Goal: Information Seeking & Learning: Learn about a topic

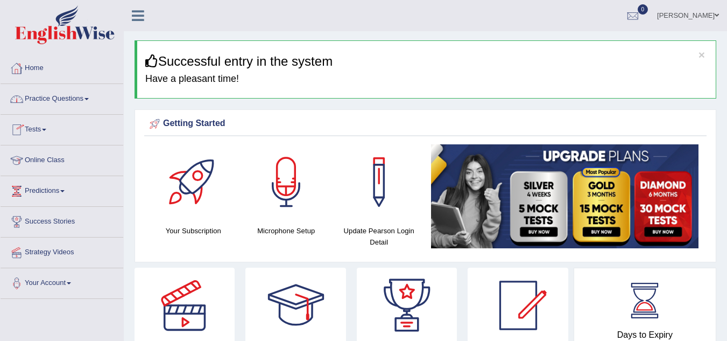
click at [79, 94] on link "Practice Questions" at bounding box center [62, 97] width 123 height 27
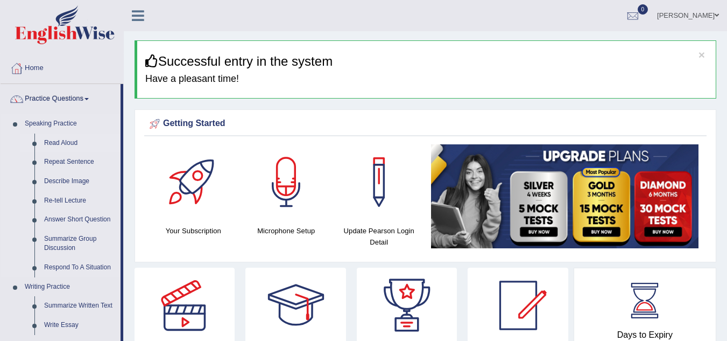
click at [71, 141] on link "Read Aloud" at bounding box center [79, 143] width 81 height 19
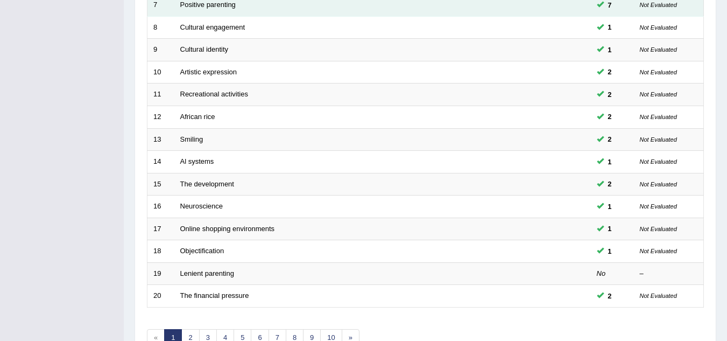
scroll to position [323, 0]
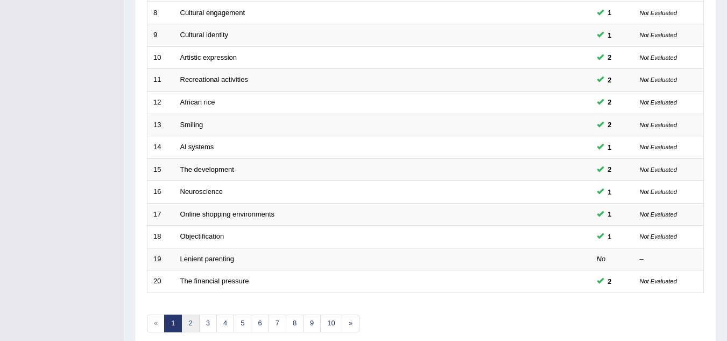
click at [188, 324] on link "2" at bounding box center [190, 323] width 18 height 18
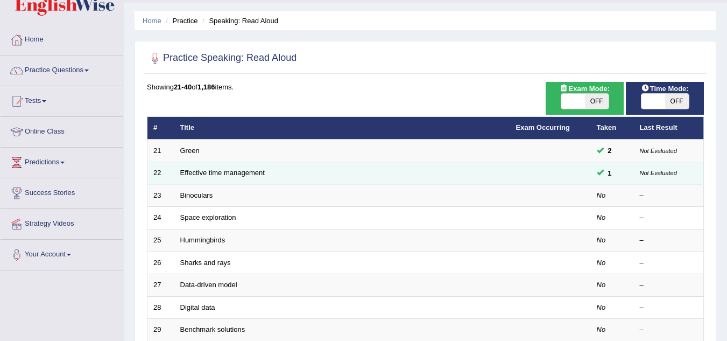
scroll to position [54, 0]
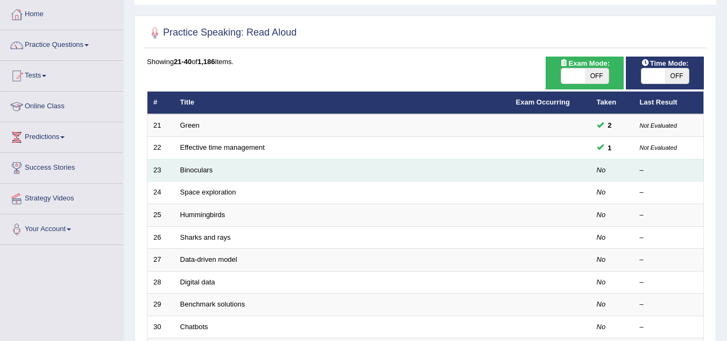
click at [229, 170] on td "Binoculars" at bounding box center [342, 170] width 336 height 23
click at [207, 170] on link "Binoculars" at bounding box center [196, 170] width 33 height 8
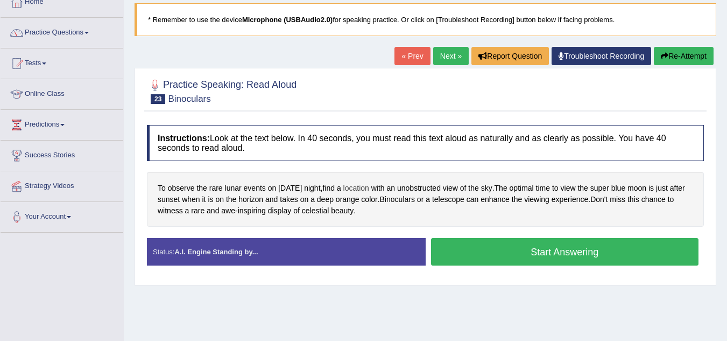
scroll to position [161, 0]
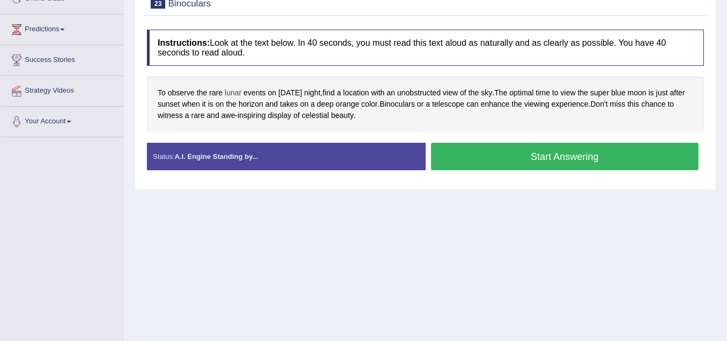
drag, startPoint x: 234, startPoint y: 93, endPoint x: 234, endPoint y: 87, distance: 5.9
click at [234, 87] on span "lunar" at bounding box center [233, 92] width 17 height 11
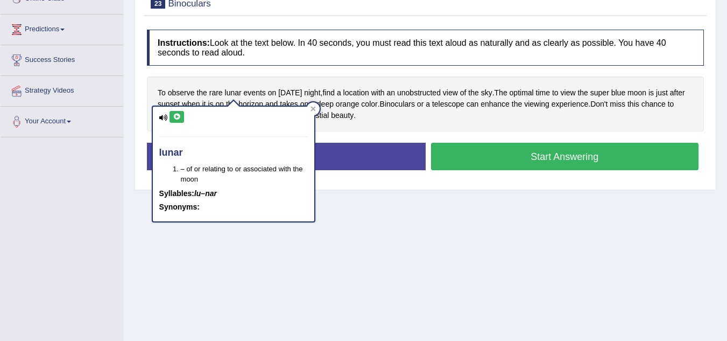
click at [177, 116] on icon at bounding box center [177, 117] width 8 height 6
click at [312, 108] on icon at bounding box center [313, 109] width 5 height 5
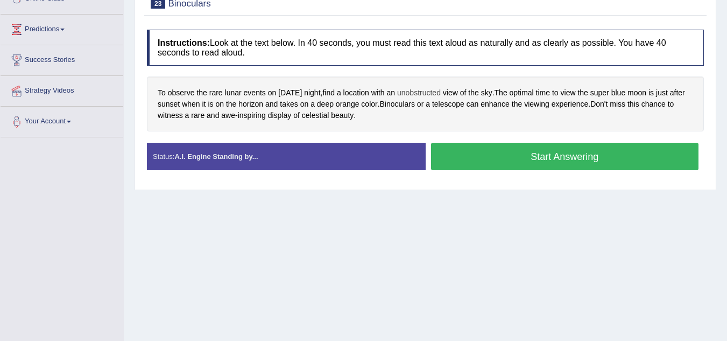
click at [441, 92] on span "unobstructed" at bounding box center [419, 92] width 44 height 11
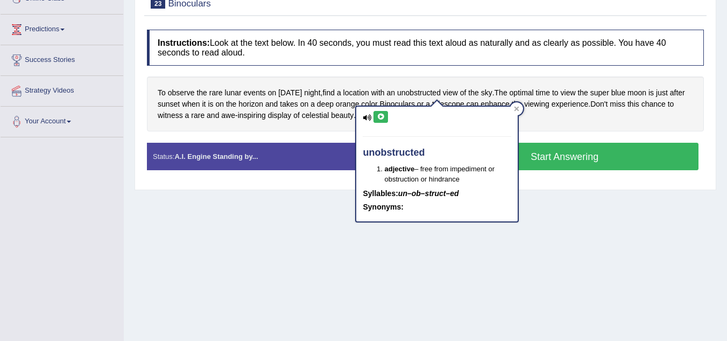
click at [378, 115] on icon at bounding box center [381, 117] width 8 height 6
click at [521, 107] on div at bounding box center [516, 108] width 13 height 13
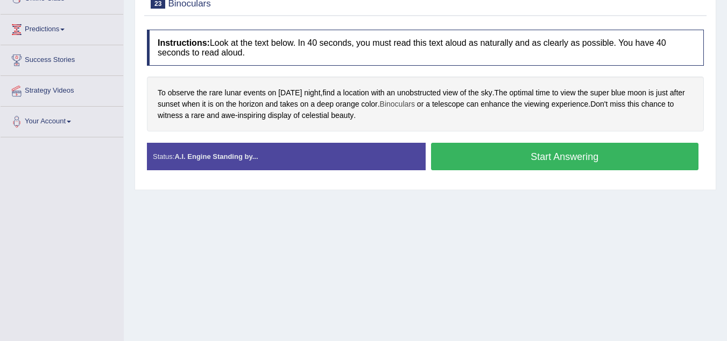
click at [415, 105] on span "Binoculars" at bounding box center [397, 104] width 35 height 11
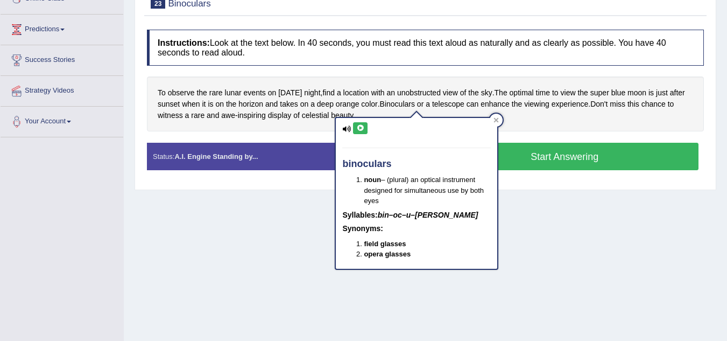
click at [367, 124] on button at bounding box center [360, 128] width 15 height 12
click at [496, 119] on icon at bounding box center [496, 119] width 5 height 5
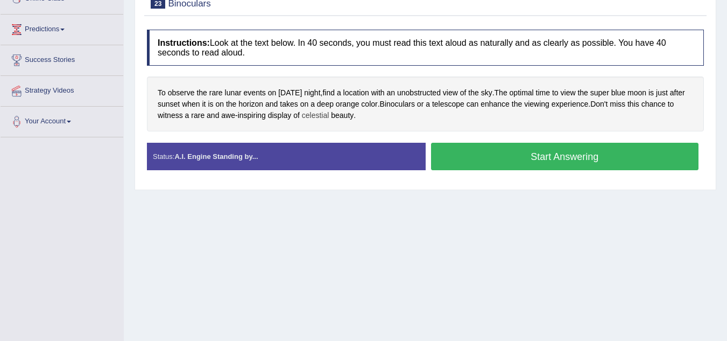
click at [322, 111] on span "celestial" at bounding box center [315, 115] width 27 height 11
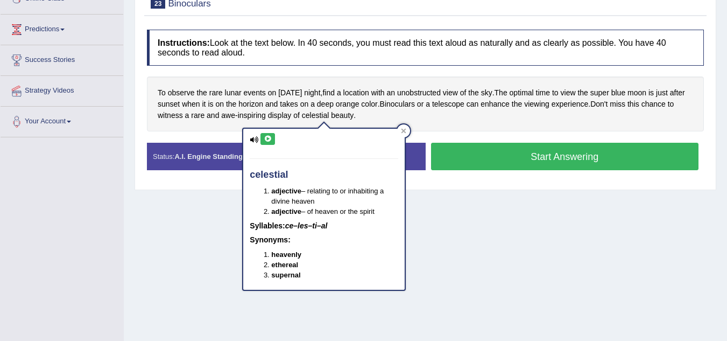
click at [269, 139] on icon at bounding box center [268, 139] width 8 height 6
click at [406, 131] on div "celestial adjective – relating to or inhabiting a divine heaven adjective – of …" at bounding box center [324, 206] width 164 height 170
click at [235, 116] on span "awe" at bounding box center [228, 115] width 14 height 11
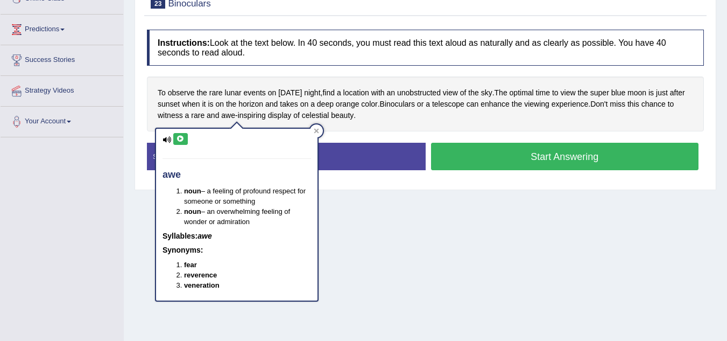
click at [185, 139] on button at bounding box center [180, 139] width 15 height 12
click at [262, 114] on span "inspiring" at bounding box center [252, 115] width 28 height 11
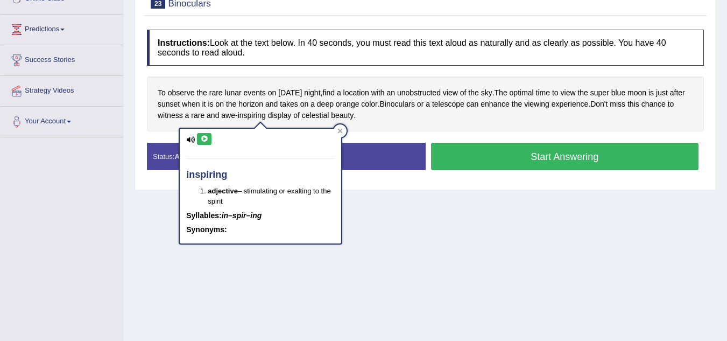
click at [205, 138] on icon at bounding box center [204, 139] width 8 height 6
click at [342, 130] on icon at bounding box center [340, 130] width 5 height 5
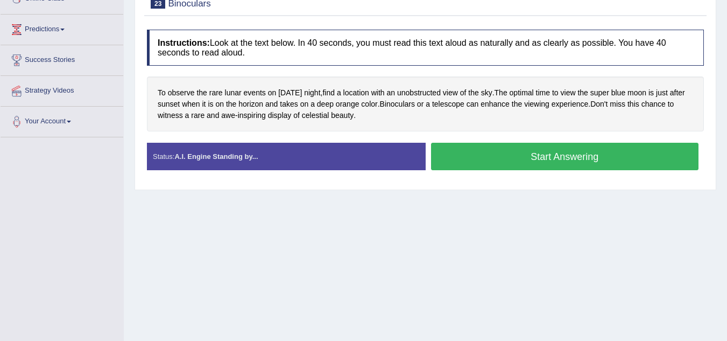
click at [552, 152] on button "Start Answering" at bounding box center [565, 156] width 268 height 27
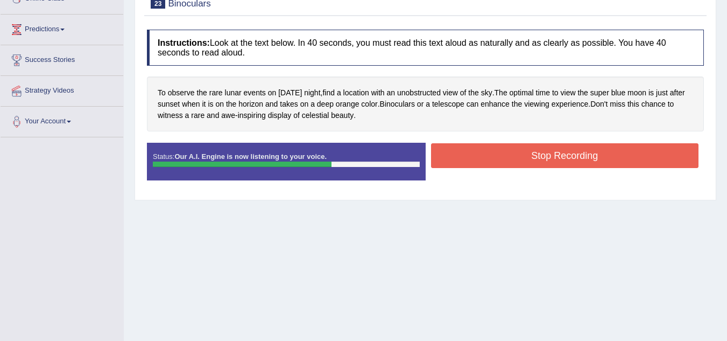
click at [558, 156] on button "Stop Recording" at bounding box center [565, 155] width 268 height 25
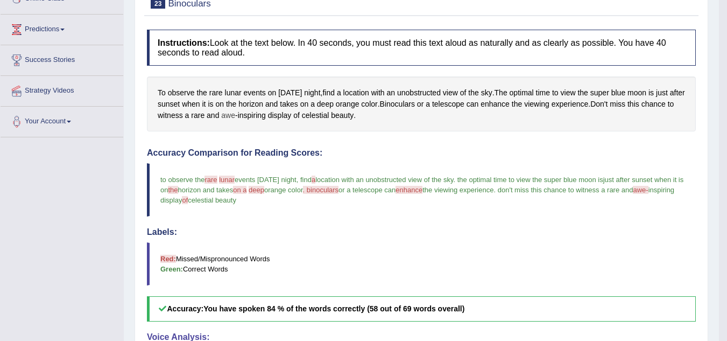
click at [235, 118] on span "awe" at bounding box center [228, 115] width 14 height 11
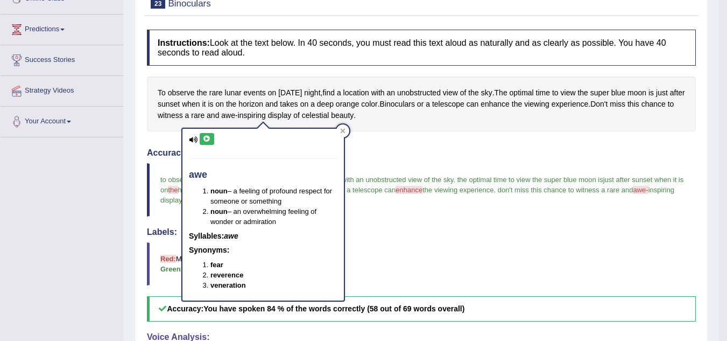
click at [208, 139] on icon at bounding box center [207, 139] width 8 height 6
click at [206, 138] on icon at bounding box center [207, 139] width 8 height 6
click at [343, 130] on icon at bounding box center [343, 131] width 5 height 5
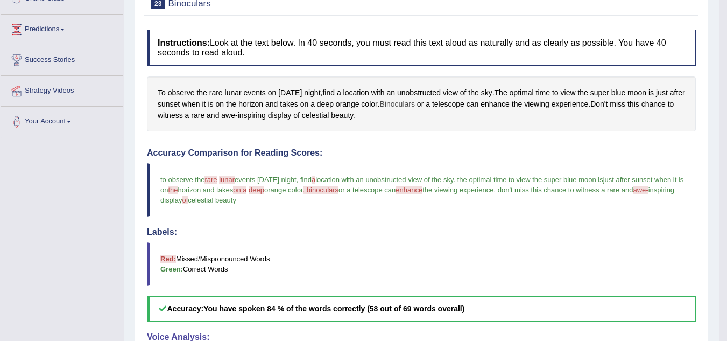
click at [415, 104] on span "Binoculars" at bounding box center [397, 104] width 35 height 11
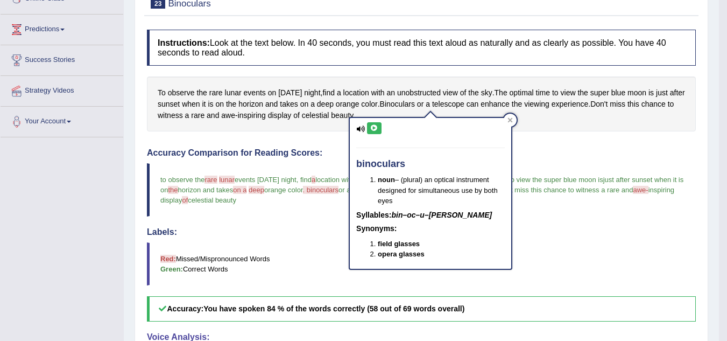
click at [372, 126] on icon at bounding box center [374, 128] width 8 height 6
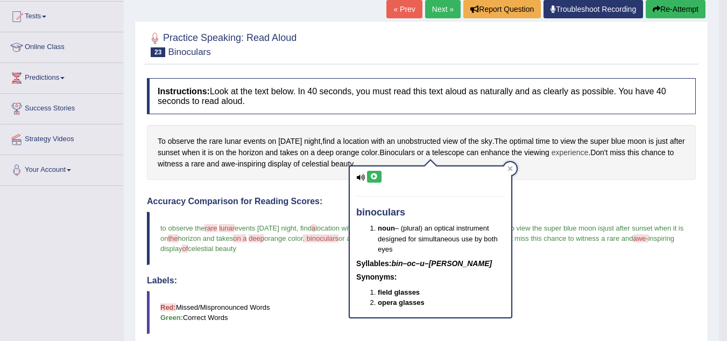
scroll to position [0, 0]
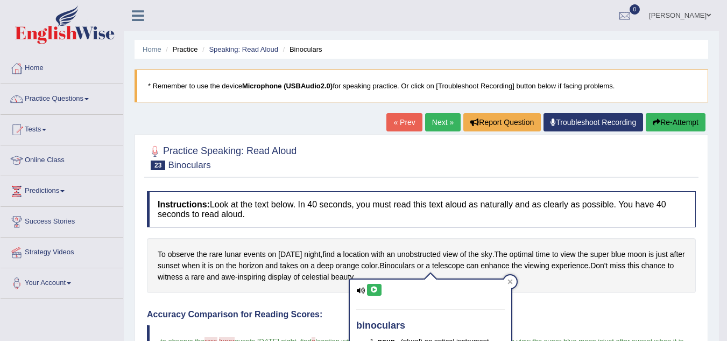
click at [432, 122] on link "Next »" at bounding box center [443, 122] width 36 height 18
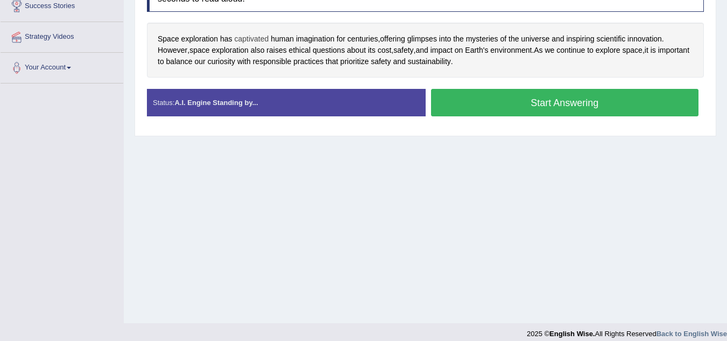
click at [254, 40] on span "captivated" at bounding box center [251, 38] width 34 height 11
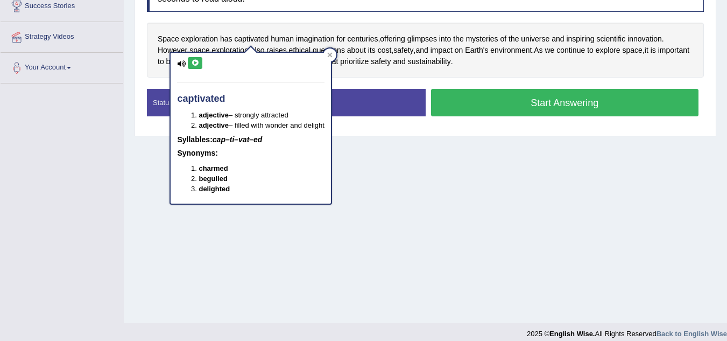
click at [193, 64] on icon at bounding box center [195, 63] width 8 height 6
click at [333, 53] on icon at bounding box center [329, 54] width 5 height 5
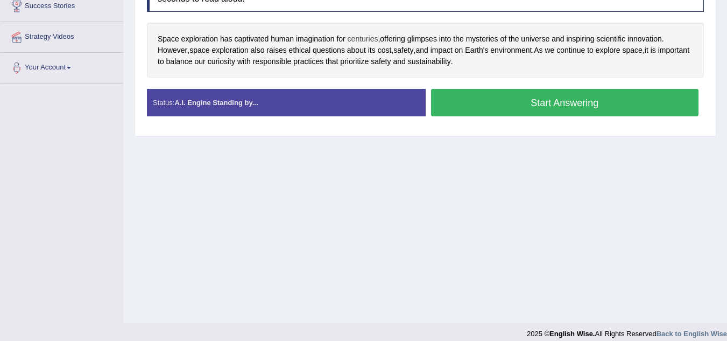
click at [365, 38] on span "centuries" at bounding box center [363, 38] width 31 height 11
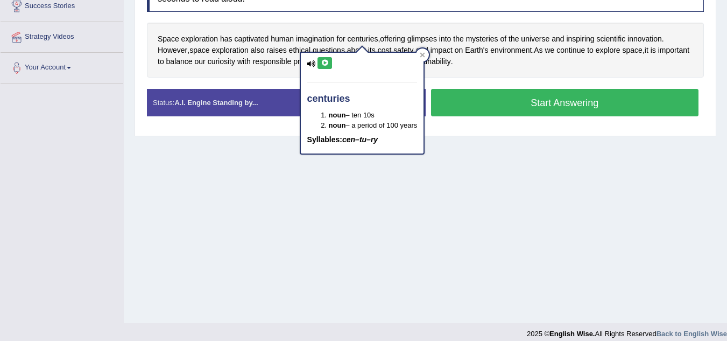
click at [329, 62] on button at bounding box center [325, 63] width 15 height 12
click at [427, 54] on div at bounding box center [422, 54] width 13 height 13
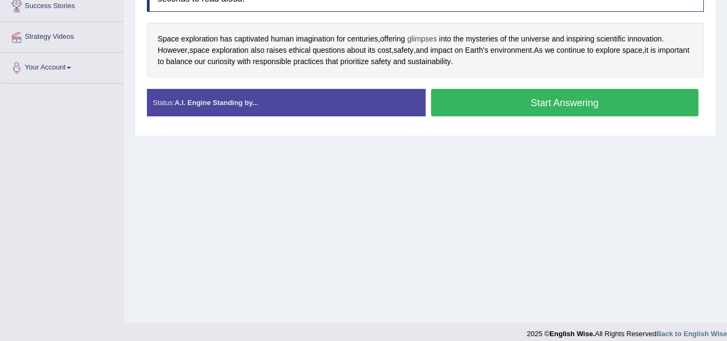
click at [419, 38] on span "glimpses" at bounding box center [423, 38] width 30 height 11
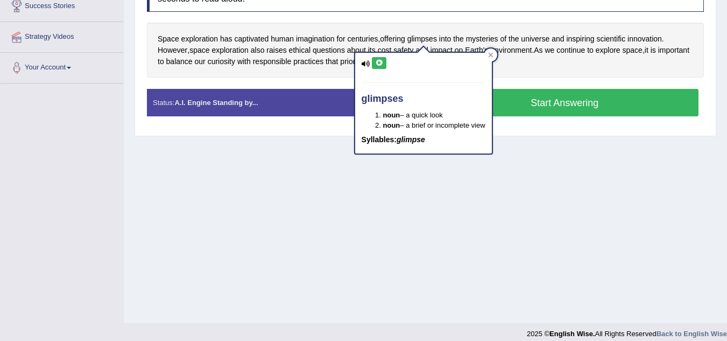
click at [378, 62] on icon at bounding box center [379, 63] width 8 height 6
click at [375, 65] on icon at bounding box center [379, 63] width 8 height 6
click at [379, 65] on icon at bounding box center [379, 63] width 8 height 6
click at [497, 53] on div at bounding box center [490, 54] width 13 height 13
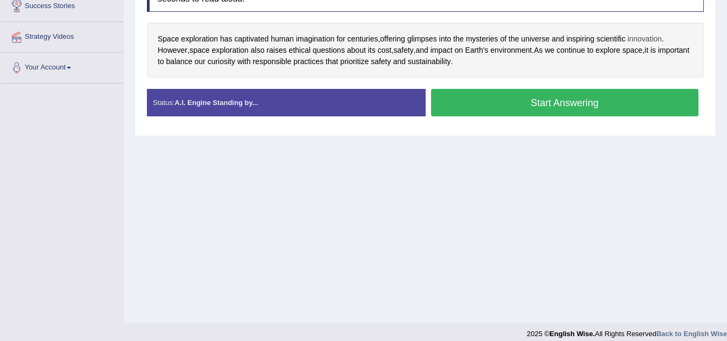
click at [650, 38] on span "innovation" at bounding box center [645, 38] width 34 height 11
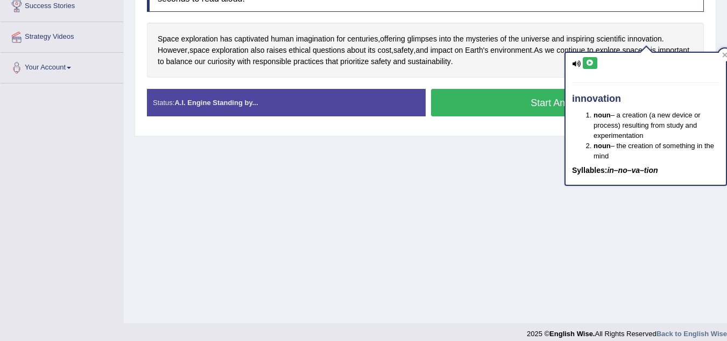
click at [589, 64] on icon at bounding box center [590, 63] width 8 height 6
click at [724, 56] on icon at bounding box center [725, 55] width 5 height 5
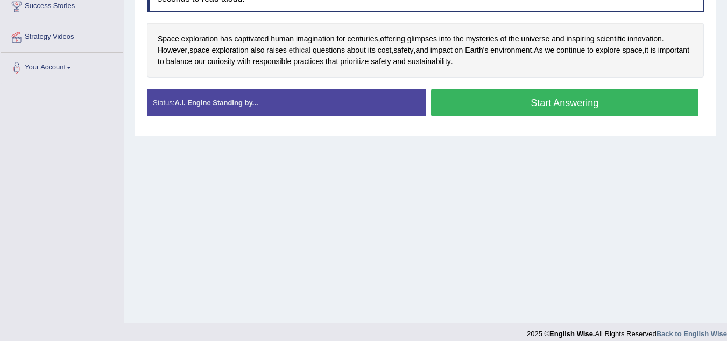
click at [307, 49] on span "ethical" at bounding box center [300, 50] width 22 height 11
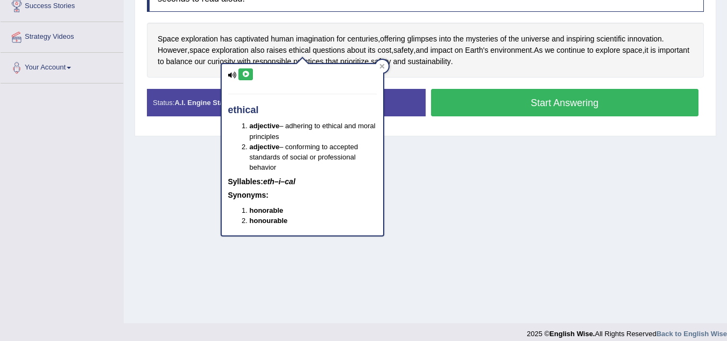
click at [249, 74] on icon at bounding box center [246, 74] width 8 height 6
click at [250, 76] on button at bounding box center [245, 74] width 15 height 12
click at [385, 65] on div at bounding box center [382, 66] width 13 height 13
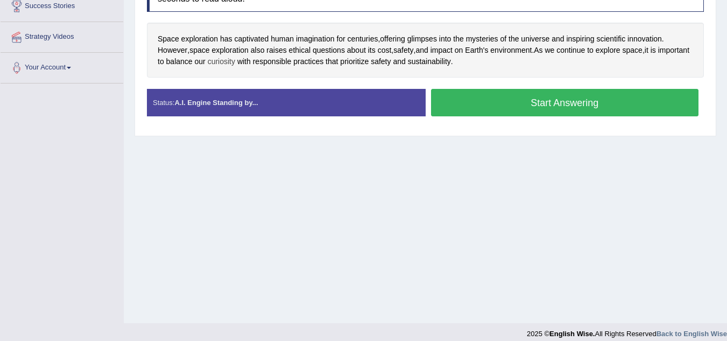
click at [235, 60] on span "curiosity" at bounding box center [221, 61] width 27 height 11
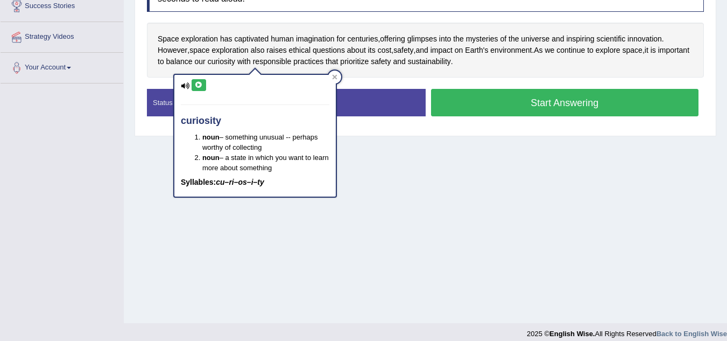
click at [200, 85] on icon at bounding box center [199, 85] width 8 height 6
click at [337, 79] on icon at bounding box center [335, 77] width 5 height 5
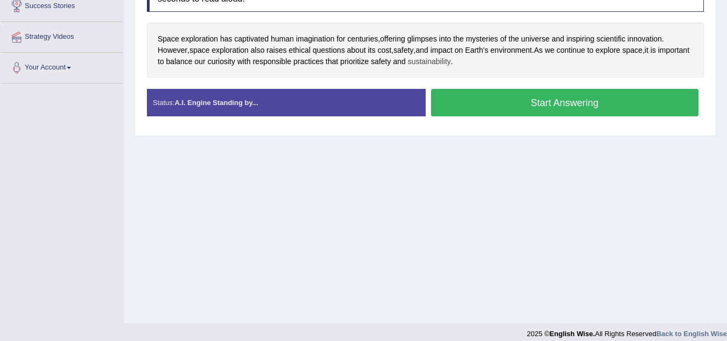
click at [451, 61] on span "sustainability" at bounding box center [429, 61] width 43 height 11
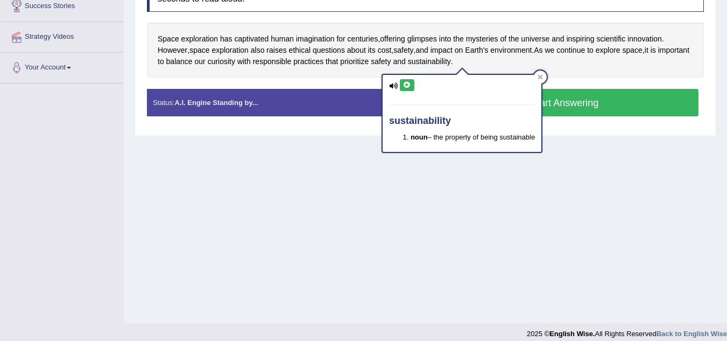
click at [414, 80] on button at bounding box center [407, 85] width 15 height 12
click at [541, 77] on icon at bounding box center [540, 76] width 5 height 5
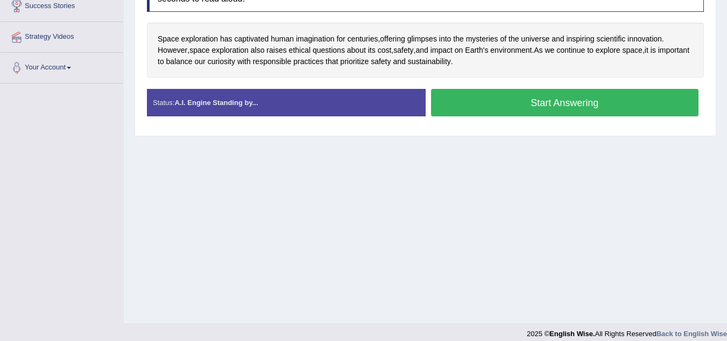
click at [540, 103] on button "Start Answering" at bounding box center [565, 102] width 268 height 27
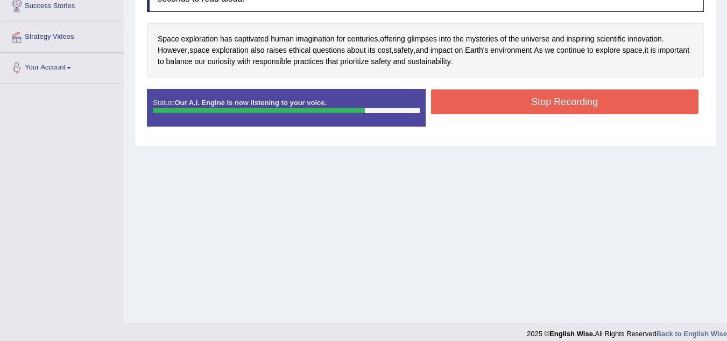
click at [562, 103] on button "Stop Recording" at bounding box center [565, 101] width 268 height 25
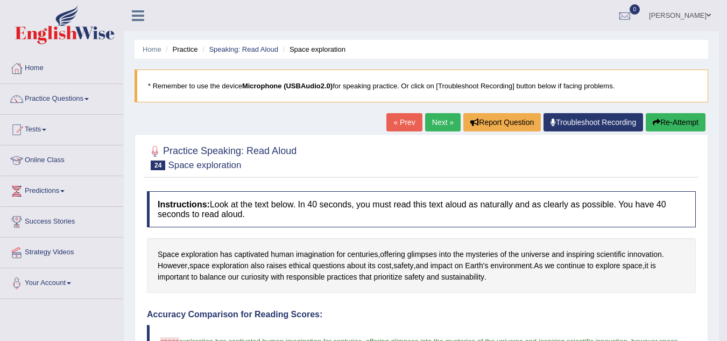
click at [664, 118] on button "Re-Attempt" at bounding box center [676, 122] width 60 height 18
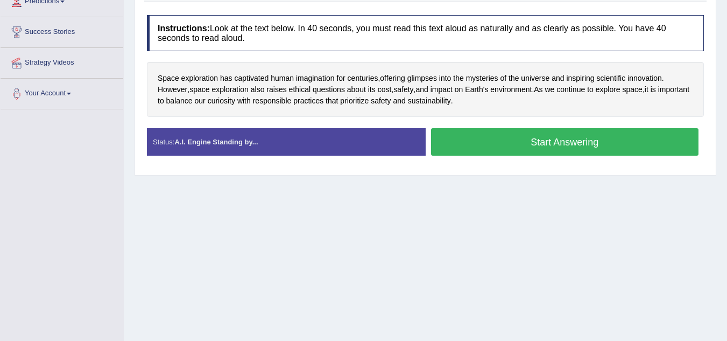
scroll to position [171, 0]
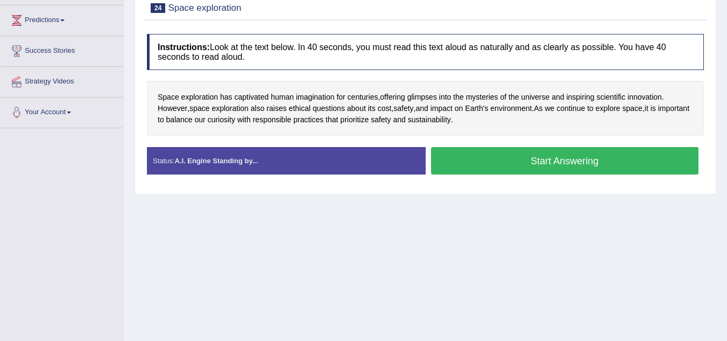
click at [585, 164] on button "Start Answering" at bounding box center [565, 160] width 268 height 27
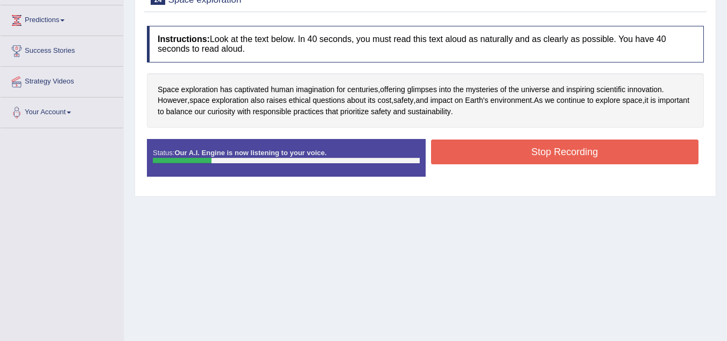
click at [595, 156] on button "Stop Recording" at bounding box center [565, 151] width 268 height 25
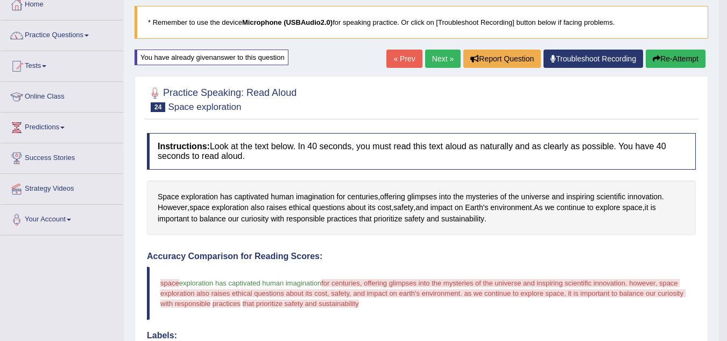
scroll to position [9, 0]
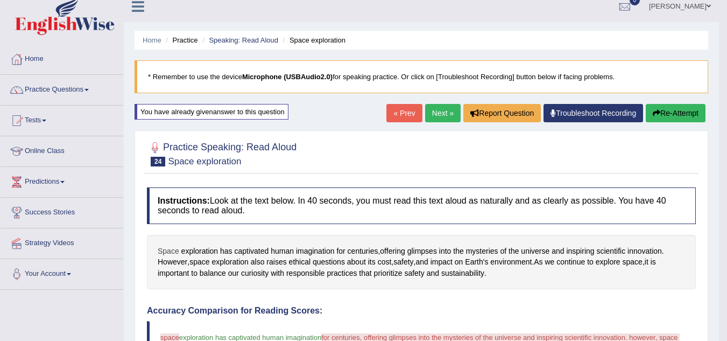
click at [168, 252] on span "Space" at bounding box center [169, 250] width 22 height 11
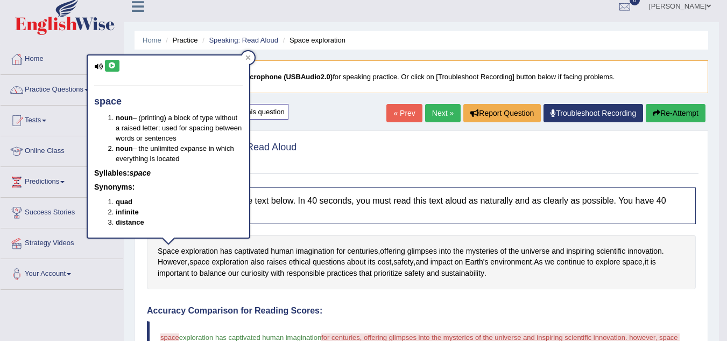
click at [111, 64] on icon at bounding box center [112, 65] width 8 height 6
click at [247, 61] on div at bounding box center [248, 57] width 13 height 13
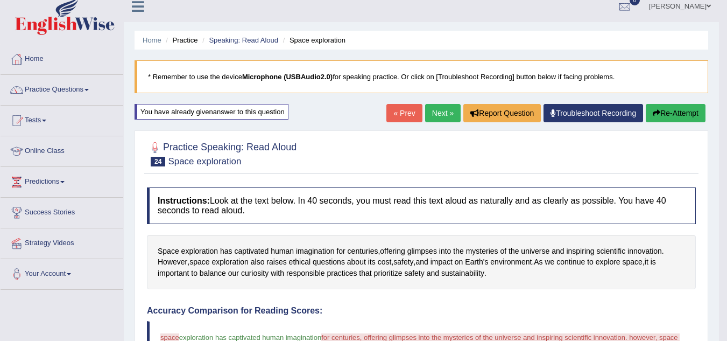
click at [657, 109] on button "Re-Attempt" at bounding box center [676, 113] width 60 height 18
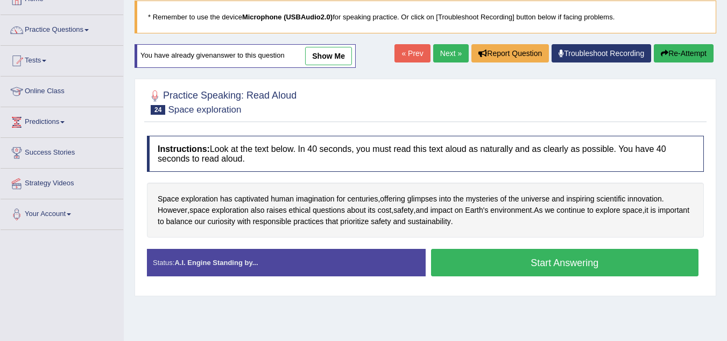
scroll to position [117, 0]
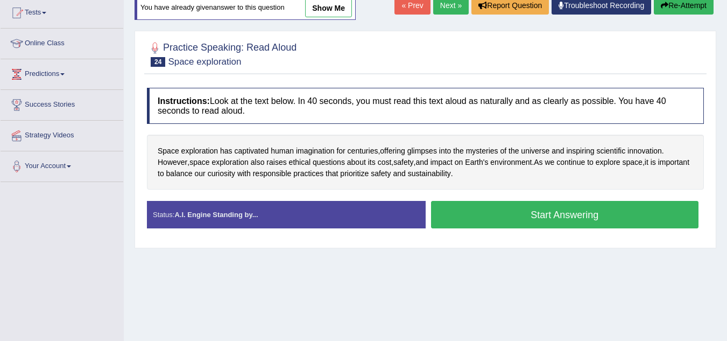
click at [578, 213] on button "Start Answering" at bounding box center [565, 214] width 268 height 27
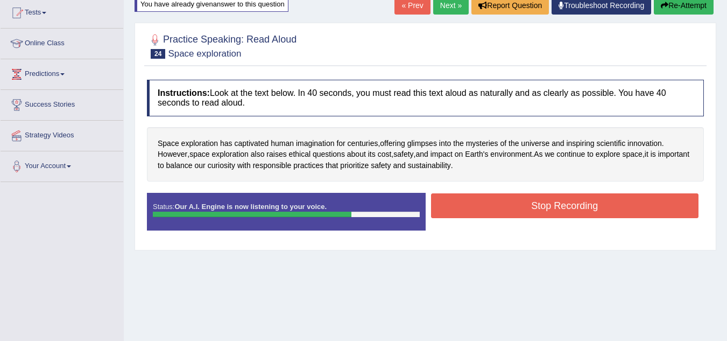
click at [559, 215] on button "Stop Recording" at bounding box center [565, 205] width 268 height 25
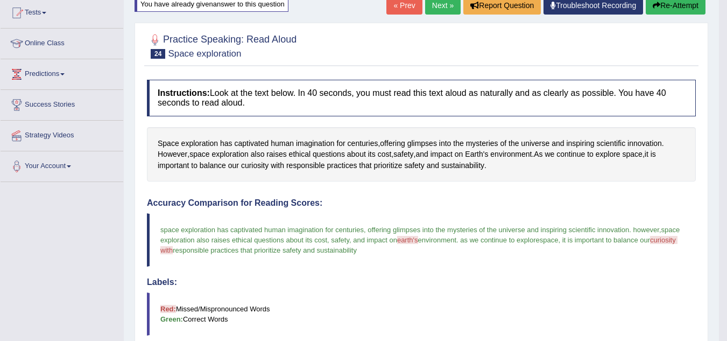
click at [404, 8] on link "« Prev" at bounding box center [405, 5] width 36 height 18
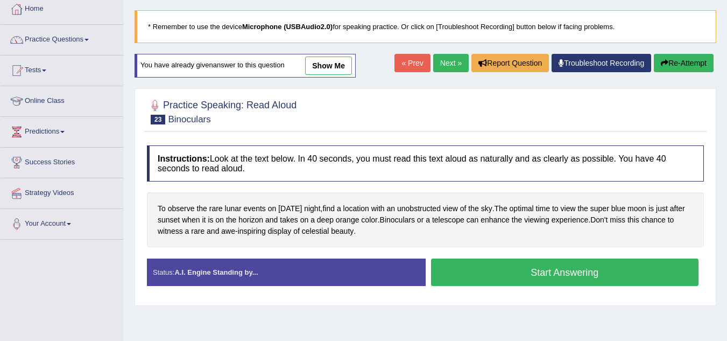
scroll to position [9, 0]
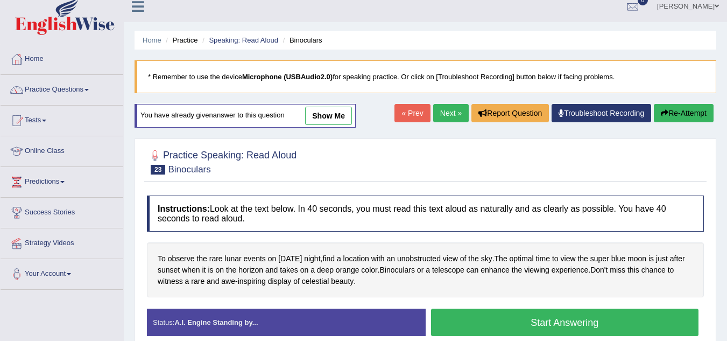
click at [329, 115] on link "show me" at bounding box center [328, 116] width 47 height 18
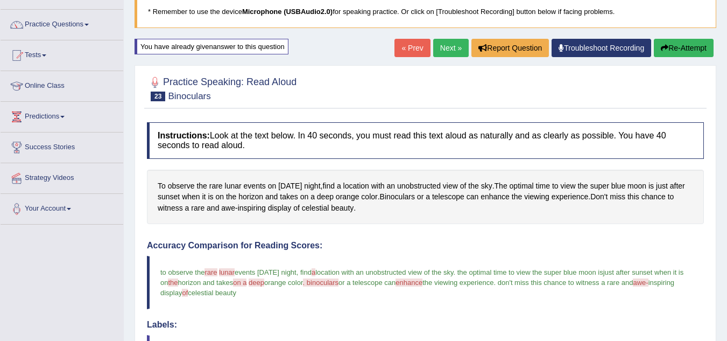
scroll to position [13, 0]
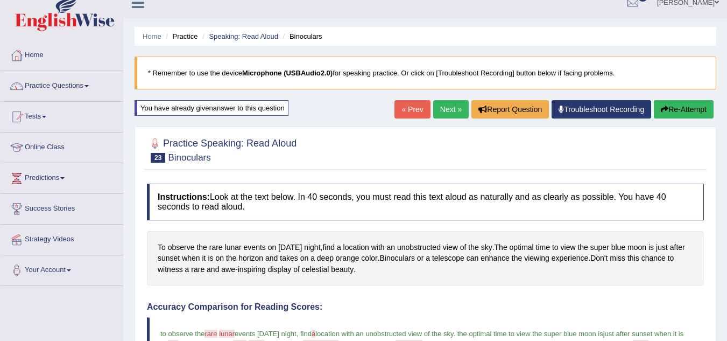
click at [453, 108] on link "Next »" at bounding box center [451, 109] width 36 height 18
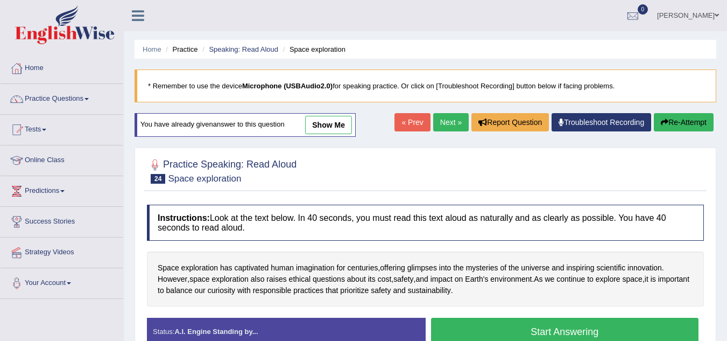
click at [452, 120] on link "Next »" at bounding box center [451, 122] width 36 height 18
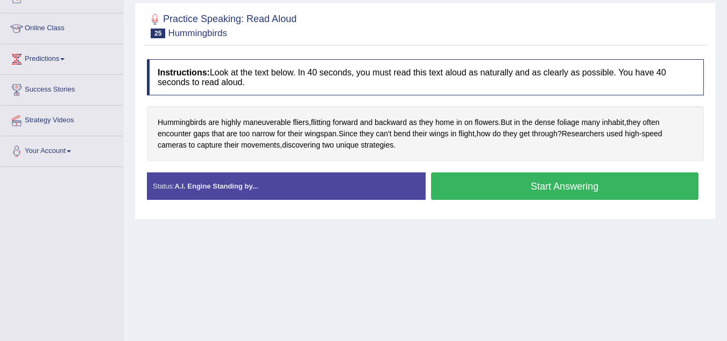
scroll to position [161, 0]
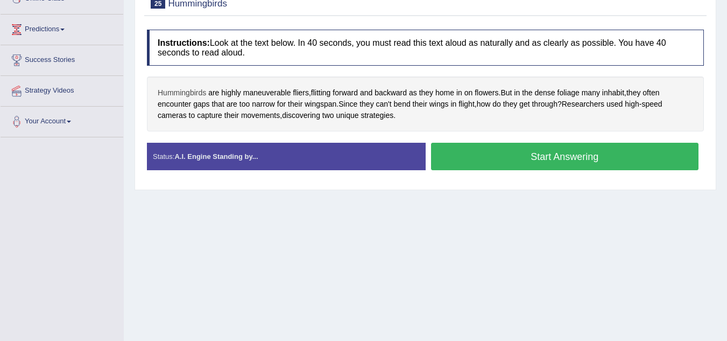
click at [196, 93] on span "Hummingbirds" at bounding box center [182, 92] width 48 height 11
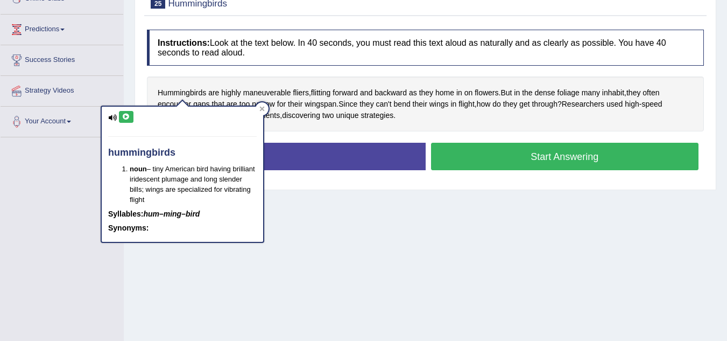
click at [127, 116] on icon at bounding box center [126, 117] width 8 height 6
click at [266, 108] on div at bounding box center [262, 108] width 13 height 13
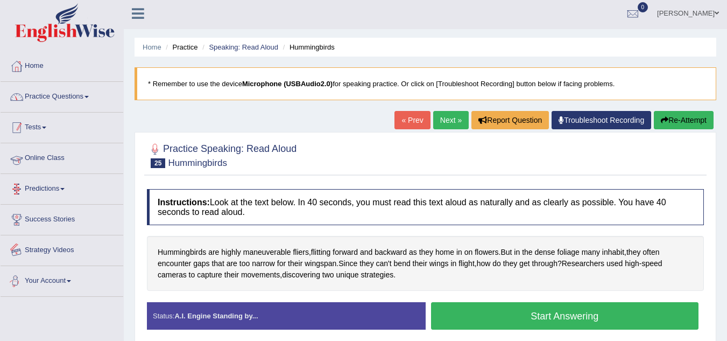
scroll to position [0, 0]
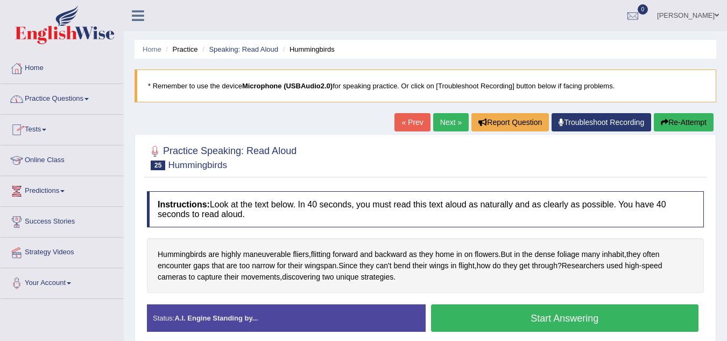
click at [83, 99] on link "Practice Questions" at bounding box center [62, 97] width 123 height 27
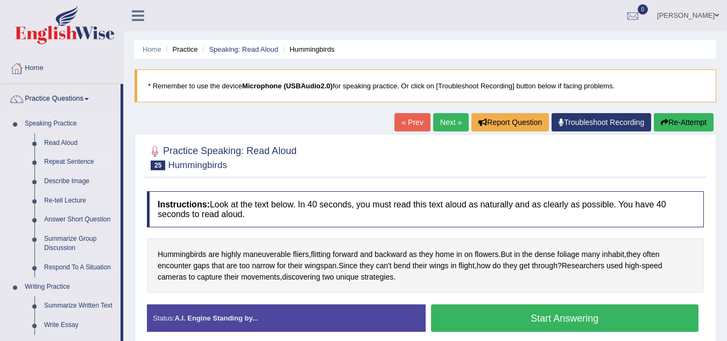
click at [82, 161] on link "Repeat Sentence" at bounding box center [79, 161] width 81 height 19
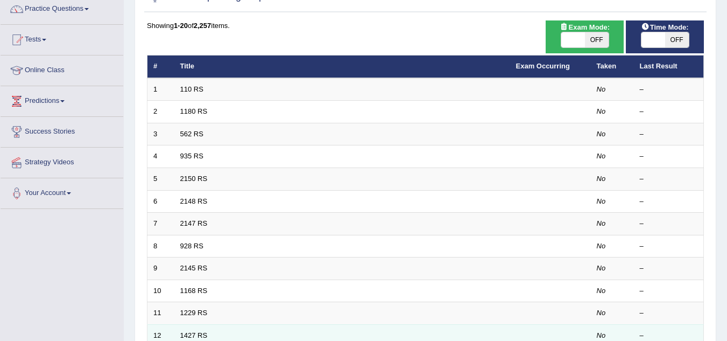
scroll to position [54, 0]
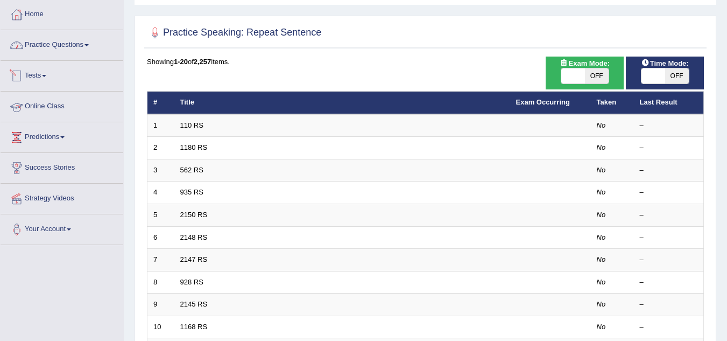
click at [86, 44] on link "Practice Questions" at bounding box center [62, 43] width 123 height 27
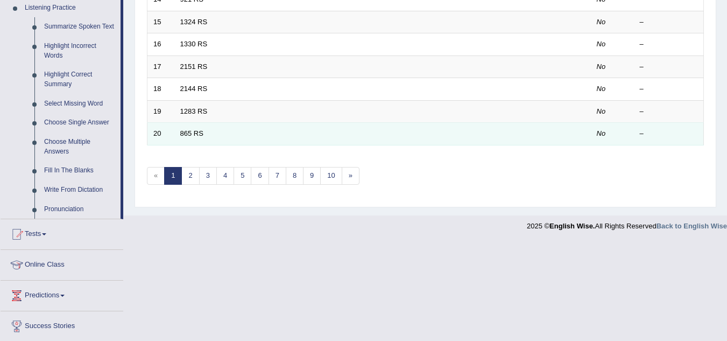
scroll to position [484, 0]
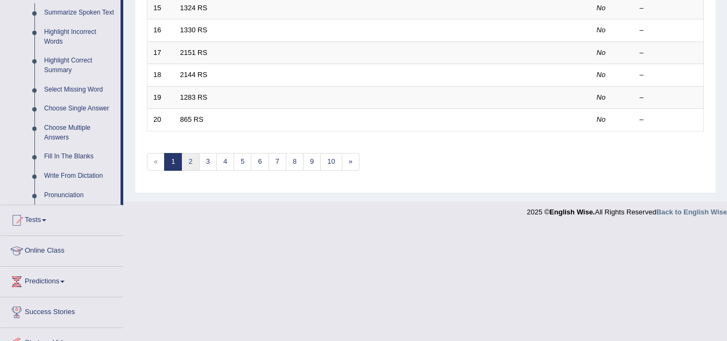
click at [193, 160] on link "2" at bounding box center [190, 162] width 18 height 18
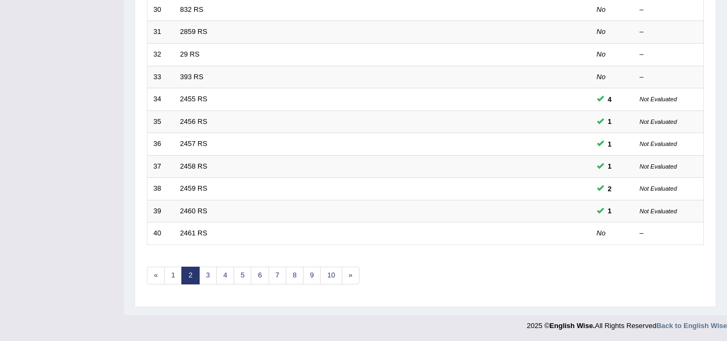
scroll to position [372, 0]
click at [173, 275] on link "1" at bounding box center [173, 274] width 18 height 18
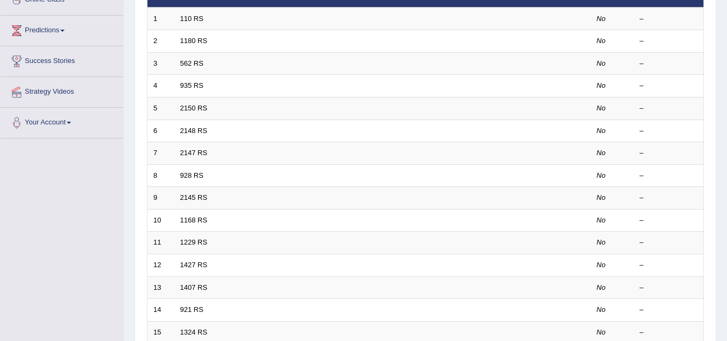
scroll to position [372, 0]
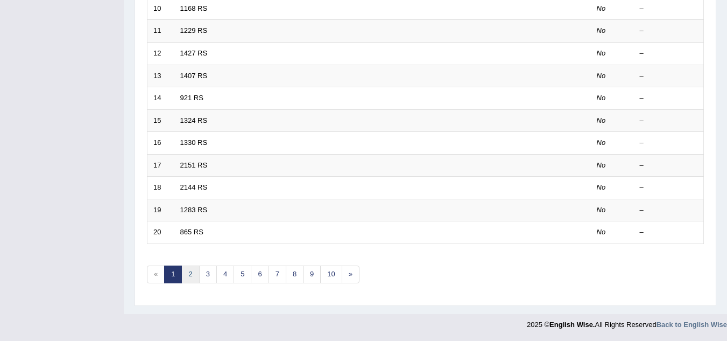
click at [192, 271] on link "2" at bounding box center [190, 274] width 18 height 18
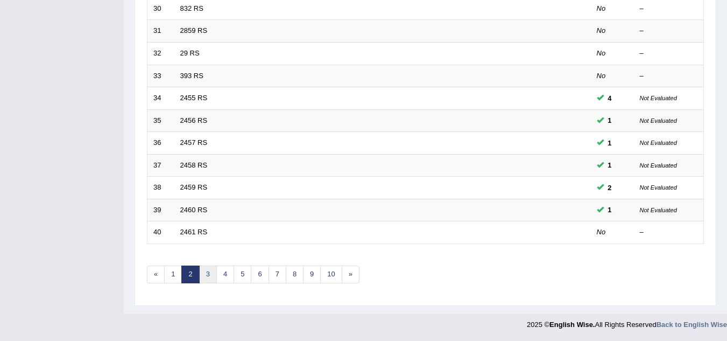
click at [209, 272] on link "3" at bounding box center [208, 274] width 18 height 18
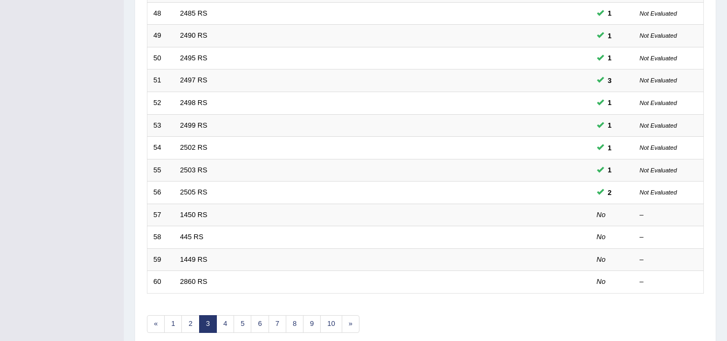
scroll to position [323, 0]
click at [178, 319] on link "1" at bounding box center [173, 323] width 18 height 18
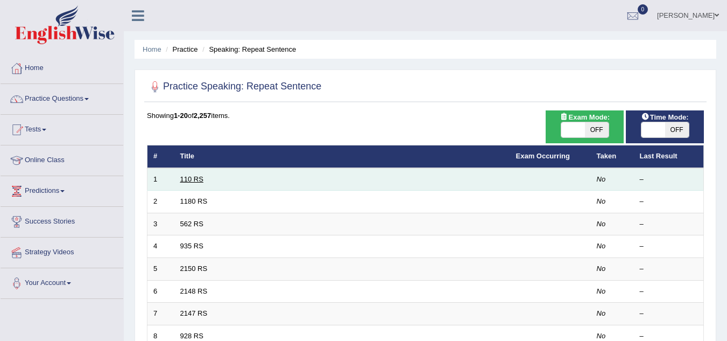
click at [195, 176] on link "110 RS" at bounding box center [191, 179] width 23 height 8
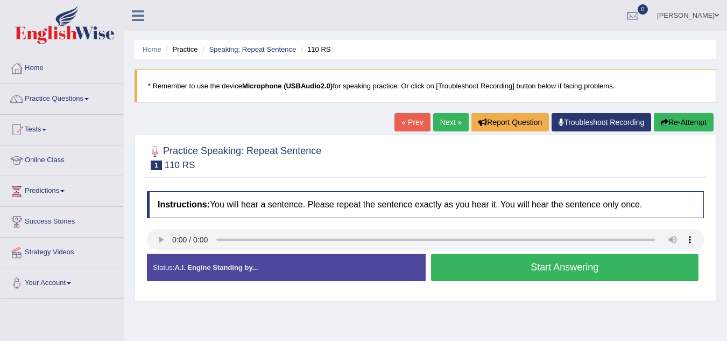
click at [582, 269] on button "Start Answering" at bounding box center [565, 267] width 268 height 27
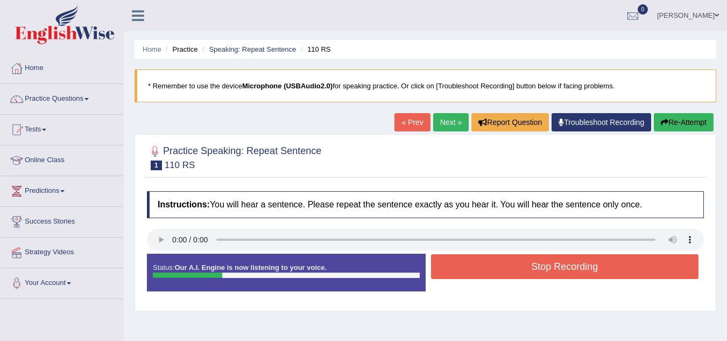
click at [578, 266] on button "Stop Recording" at bounding box center [565, 266] width 268 height 25
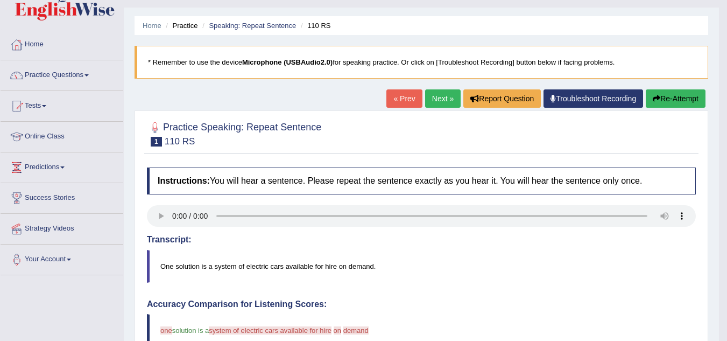
scroll to position [10, 0]
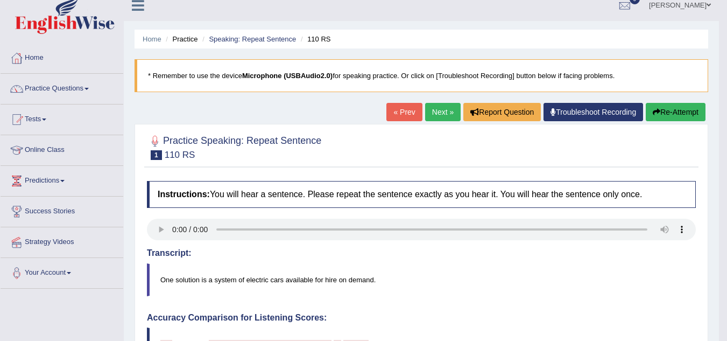
click at [437, 111] on link "Next »" at bounding box center [443, 112] width 36 height 18
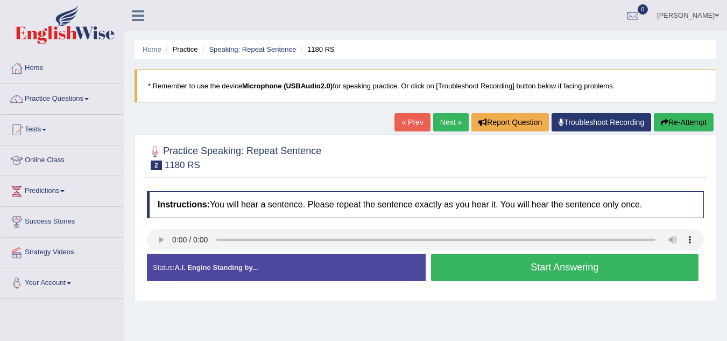
click at [571, 266] on button "Start Answering" at bounding box center [565, 267] width 268 height 27
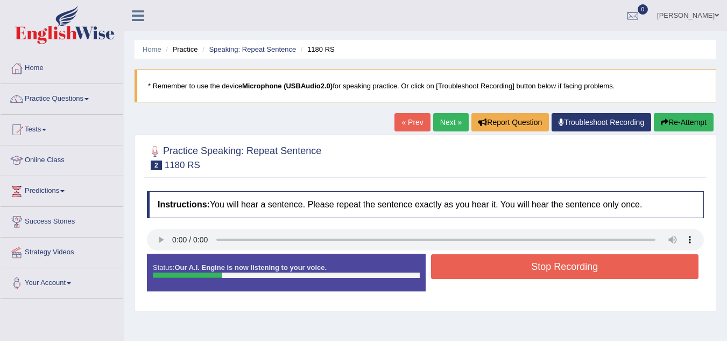
click at [571, 269] on button "Stop Recording" at bounding box center [565, 266] width 268 height 25
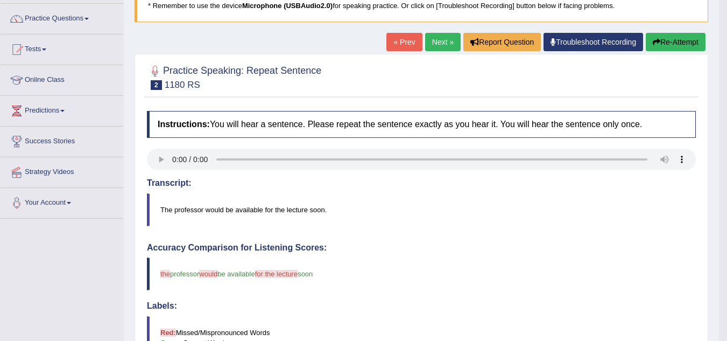
scroll to position [54, 0]
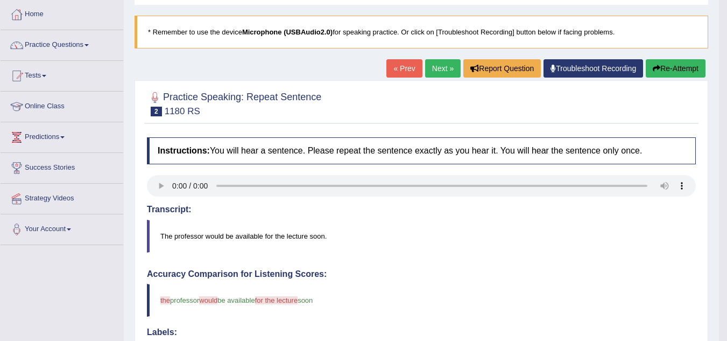
click at [437, 67] on link "Next »" at bounding box center [443, 68] width 36 height 18
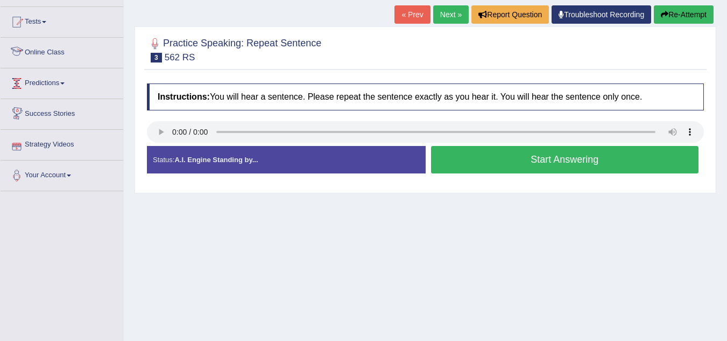
scroll to position [54, 0]
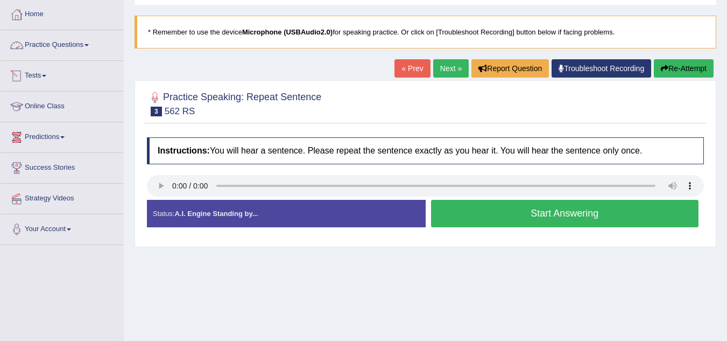
click at [79, 45] on link "Practice Questions" at bounding box center [62, 43] width 123 height 27
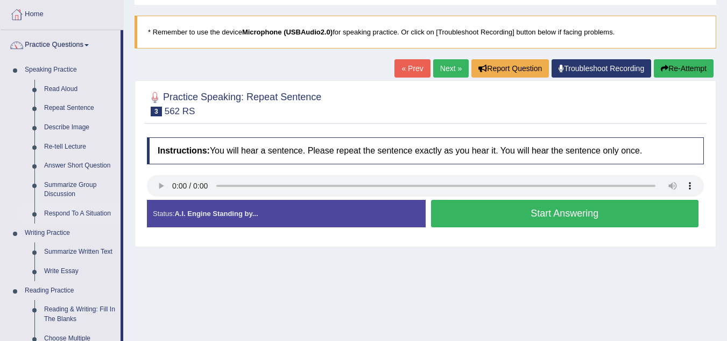
click at [88, 211] on link "Respond To A Situation" at bounding box center [79, 213] width 81 height 19
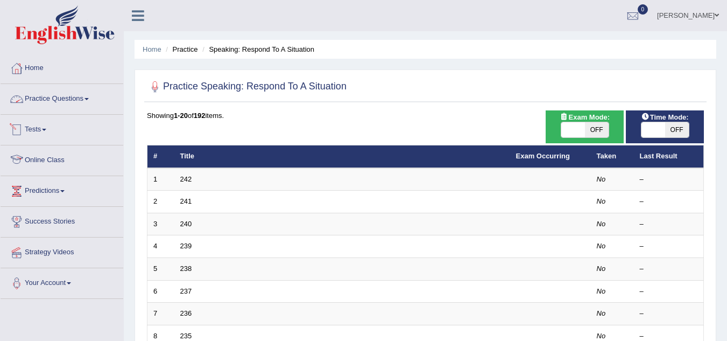
click at [90, 95] on link "Practice Questions" at bounding box center [62, 97] width 123 height 27
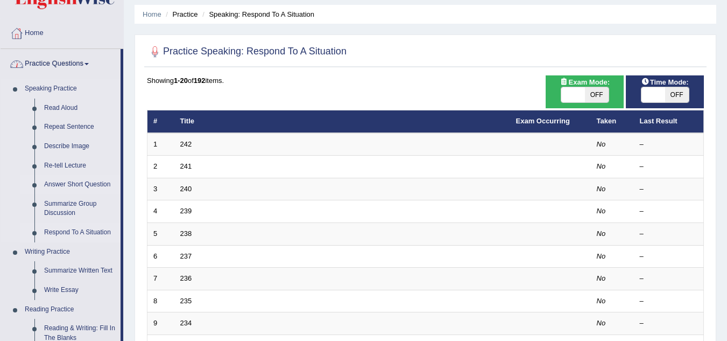
scroll to position [108, 0]
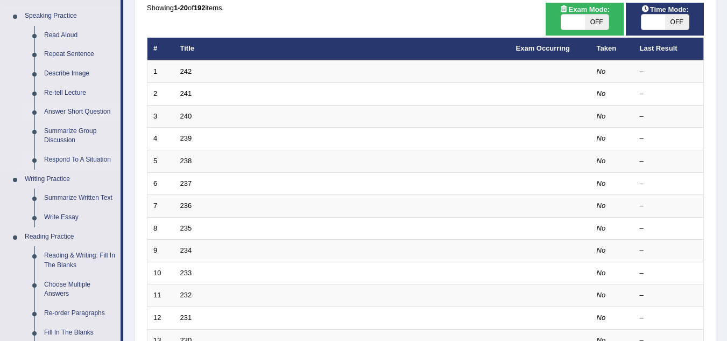
click at [74, 111] on link "Answer Short Question" at bounding box center [79, 111] width 81 height 19
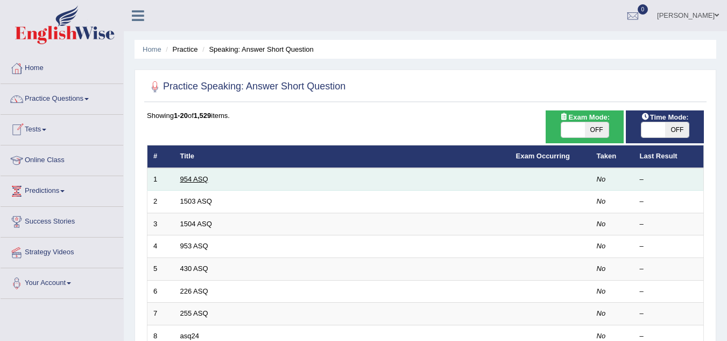
click at [206, 179] on link "954 ASQ" at bounding box center [194, 179] width 28 height 8
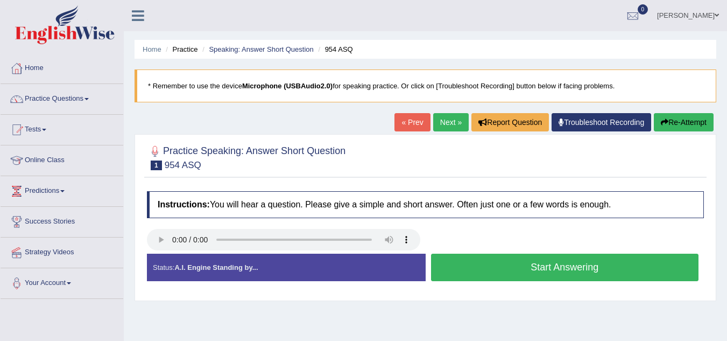
click at [556, 271] on button "Start Answering" at bounding box center [565, 267] width 268 height 27
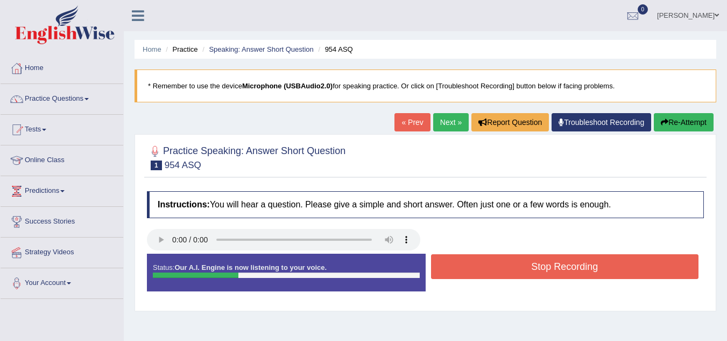
click at [554, 263] on button "Stop Recording" at bounding box center [565, 266] width 268 height 25
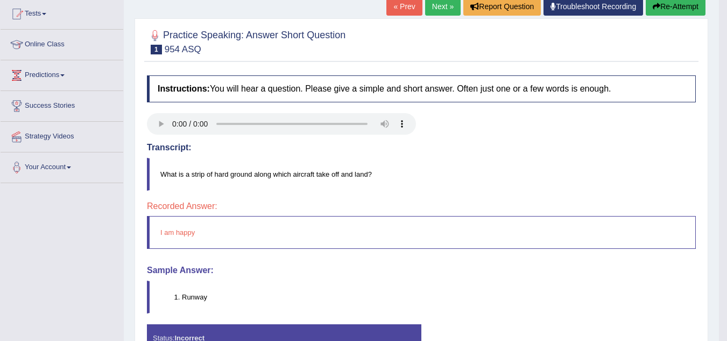
scroll to position [63, 0]
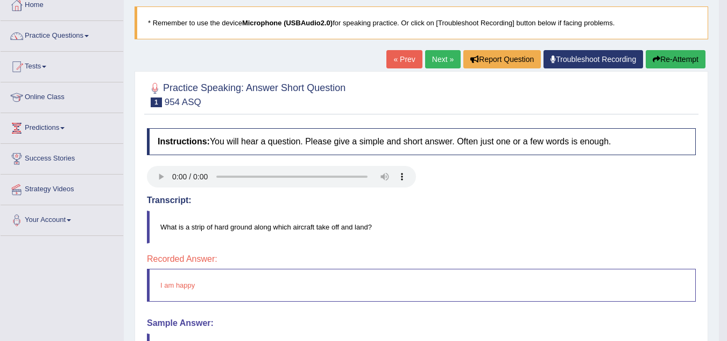
click at [440, 55] on link "Next »" at bounding box center [443, 59] width 36 height 18
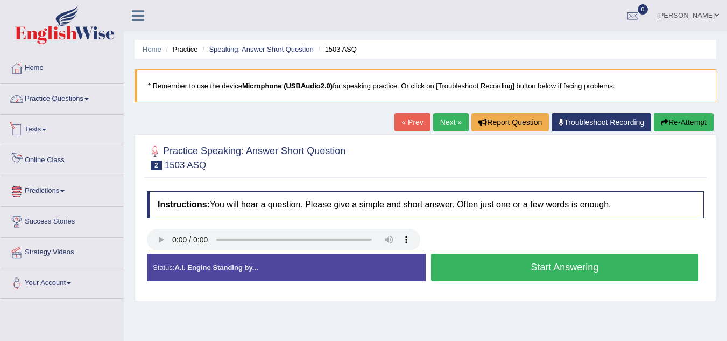
click at [73, 102] on link "Practice Questions" at bounding box center [62, 97] width 123 height 27
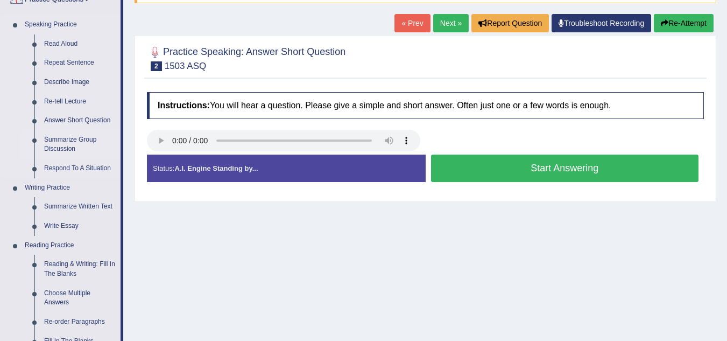
scroll to position [108, 0]
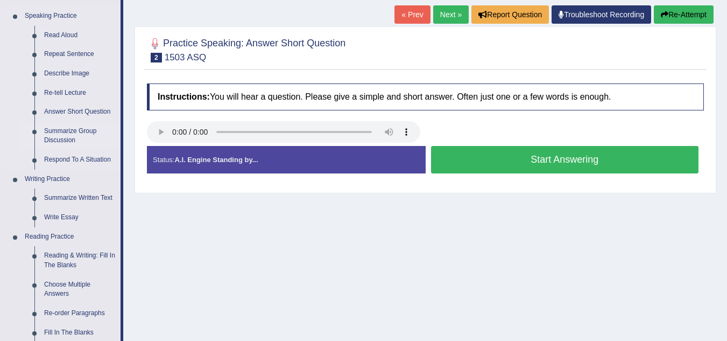
click at [76, 131] on link "Summarize Group Discussion" at bounding box center [79, 136] width 81 height 29
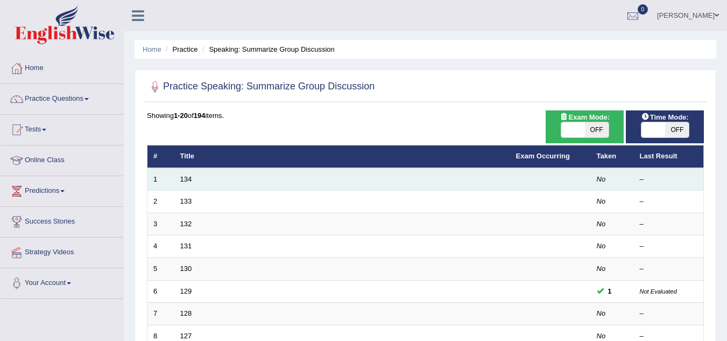
click at [179, 179] on td "134" at bounding box center [342, 179] width 336 height 23
click at [187, 179] on link "134" at bounding box center [186, 179] width 12 height 8
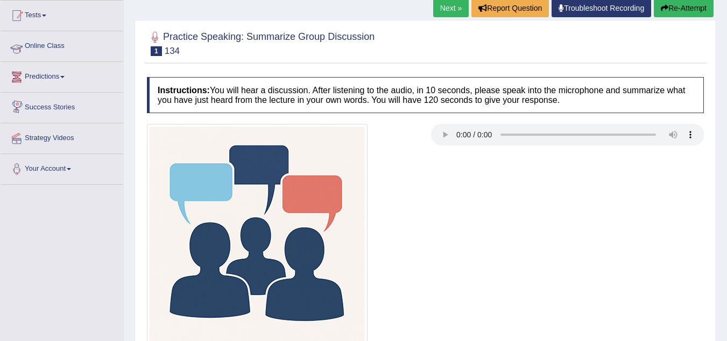
scroll to position [54, 0]
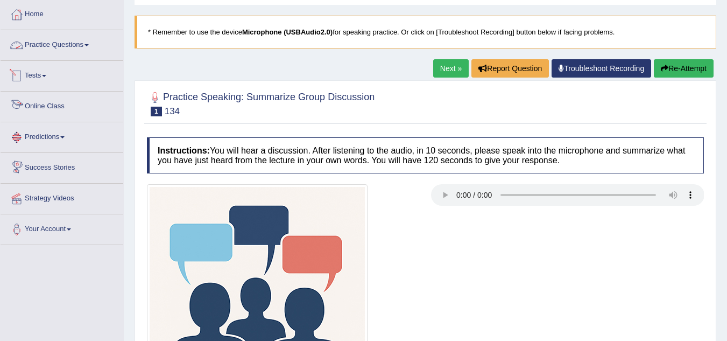
click at [89, 40] on link "Practice Questions" at bounding box center [62, 43] width 123 height 27
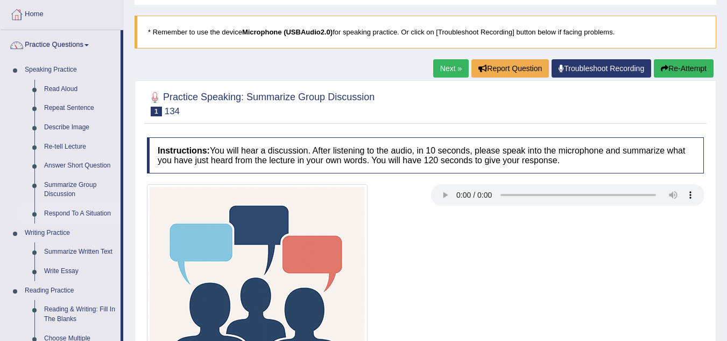
click at [85, 212] on link "Respond To A Situation" at bounding box center [79, 213] width 81 height 19
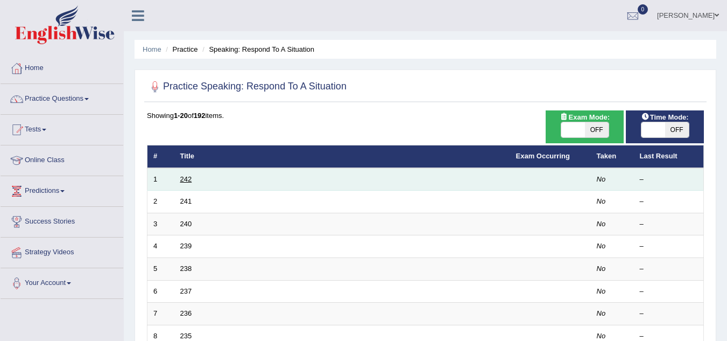
click at [186, 181] on link "242" at bounding box center [186, 179] width 12 height 8
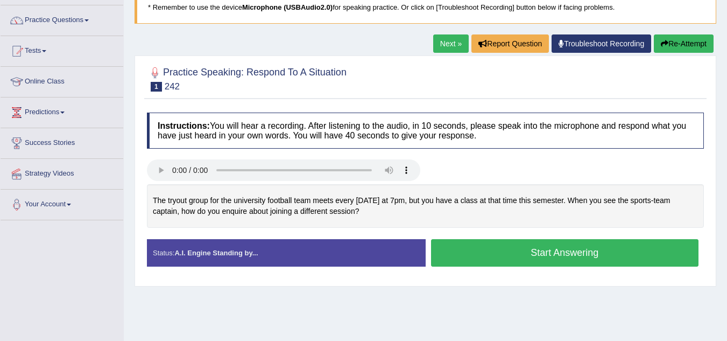
scroll to position [108, 0]
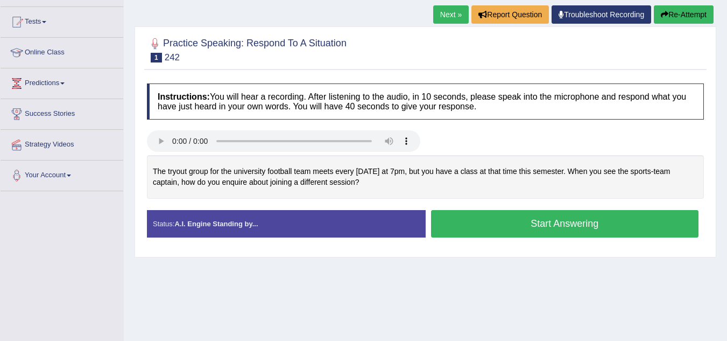
drag, startPoint x: 154, startPoint y: 167, endPoint x: 354, endPoint y: 186, distance: 200.1
click at [353, 186] on div "The tryout group for the university football team meets every Wednesday at 7pm,…" at bounding box center [425, 177] width 557 height 44
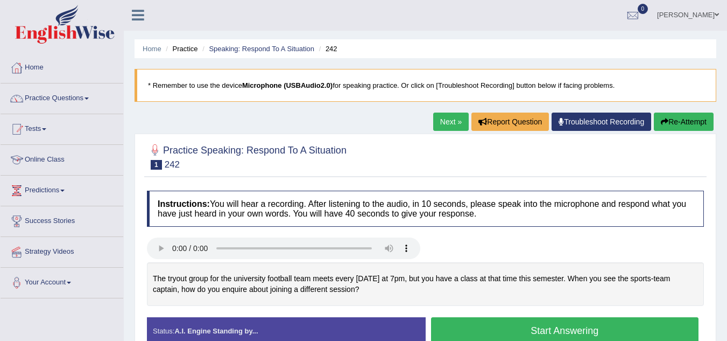
scroll to position [0, 0]
click at [88, 96] on link "Practice Questions" at bounding box center [62, 97] width 123 height 27
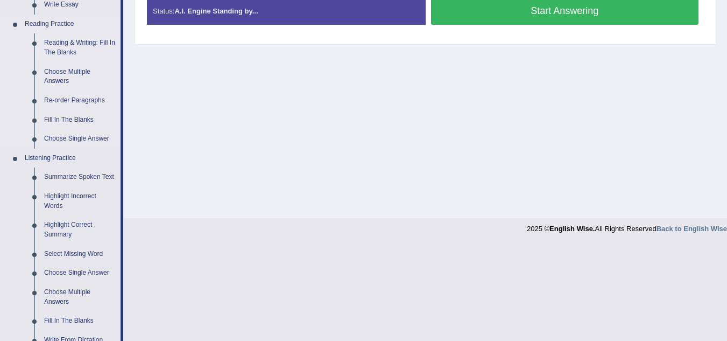
scroll to position [323, 0]
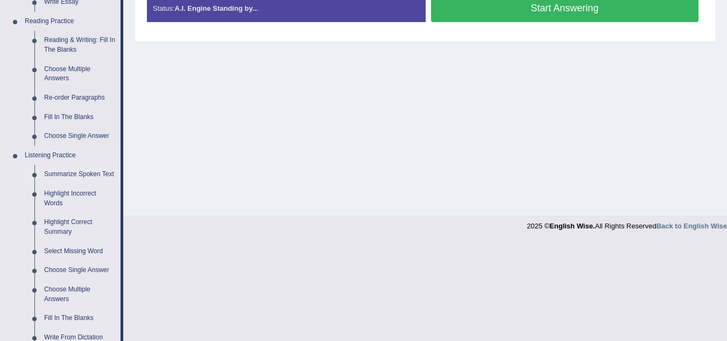
click at [90, 171] on link "Summarize Spoken Text" at bounding box center [79, 174] width 81 height 19
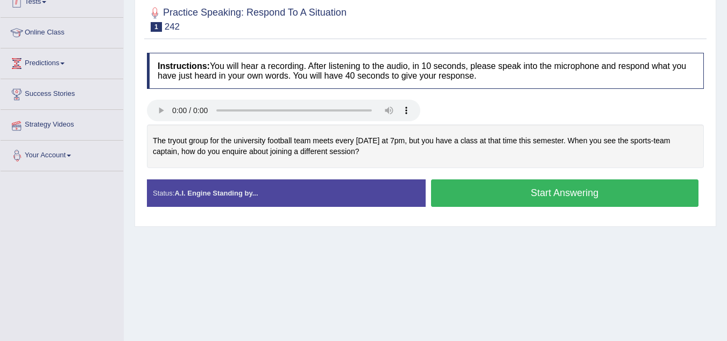
scroll to position [178, 0]
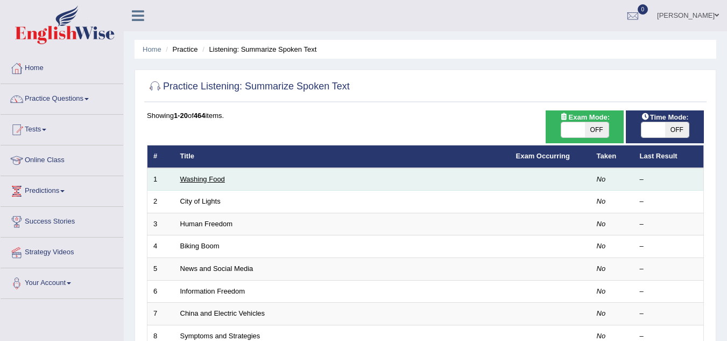
click at [209, 179] on link "Washing Food" at bounding box center [202, 179] width 45 height 8
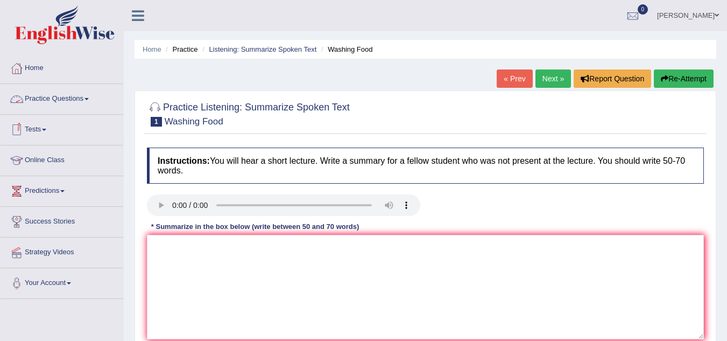
click at [90, 94] on link "Practice Questions" at bounding box center [62, 97] width 123 height 27
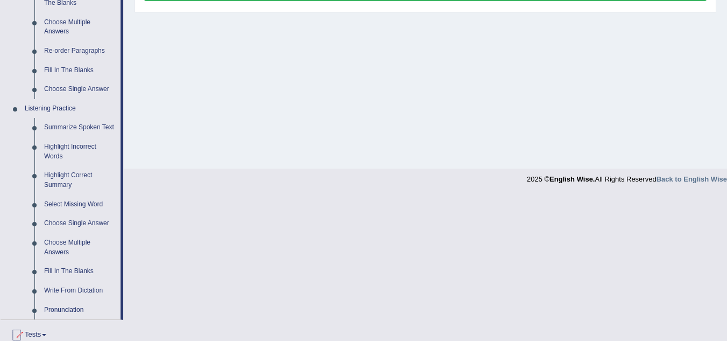
scroll to position [377, 0]
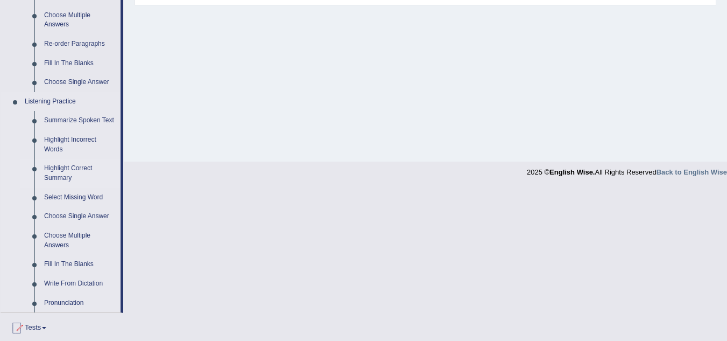
click at [58, 167] on link "Highlight Correct Summary" at bounding box center [79, 173] width 81 height 29
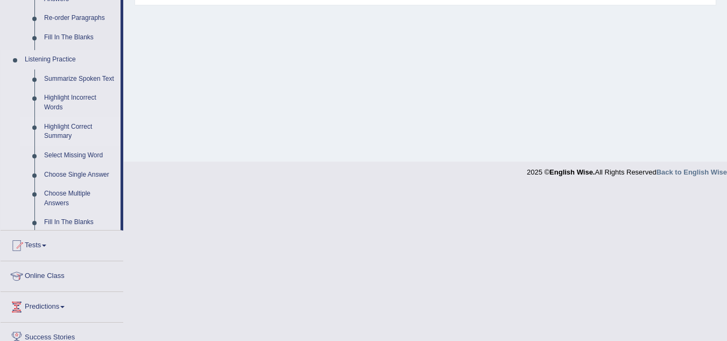
scroll to position [224, 0]
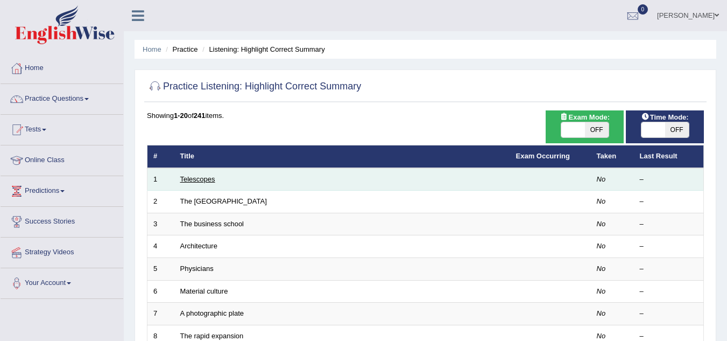
click at [203, 179] on link "Telescopes" at bounding box center [197, 179] width 35 height 8
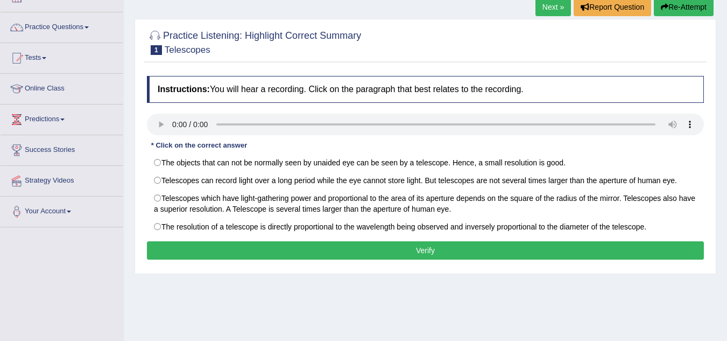
scroll to position [108, 0]
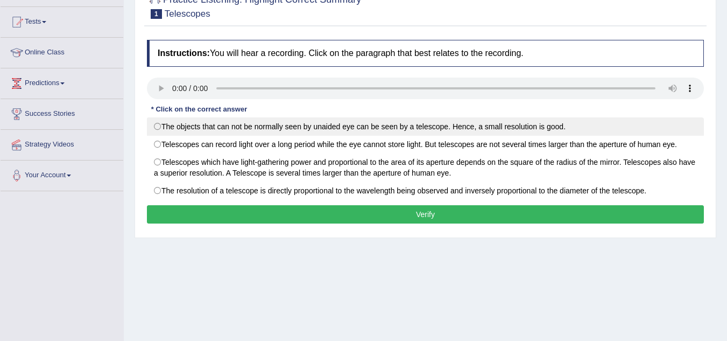
click at [159, 123] on label "The objects that can not be normally seen by unaided eye can be seen by a teles…" at bounding box center [425, 126] width 557 height 18
radio input "true"
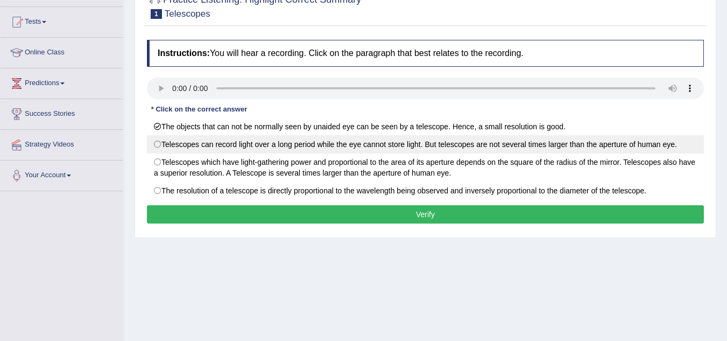
click at [157, 142] on label "Telescopes can record light over a long period while the eye cannot store light…" at bounding box center [425, 144] width 557 height 18
radio input "true"
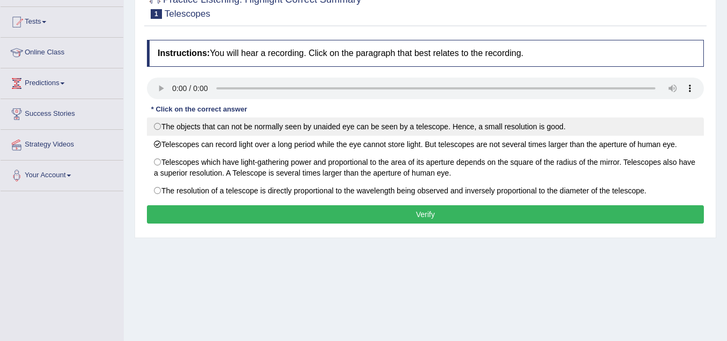
click at [159, 125] on label "The objects that can not be normally seen by unaided eye can be seen by a teles…" at bounding box center [425, 126] width 557 height 18
radio input "true"
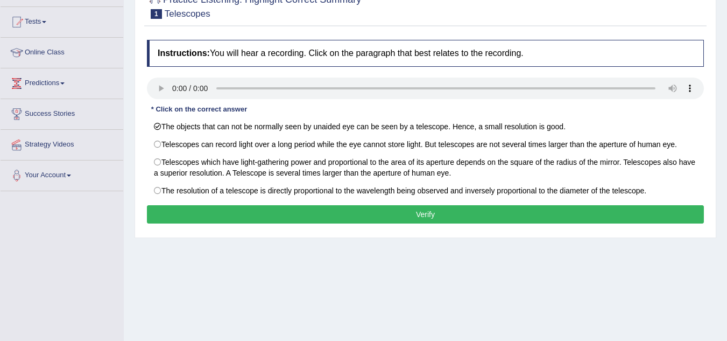
click at [300, 210] on button "Verify" at bounding box center [425, 214] width 557 height 18
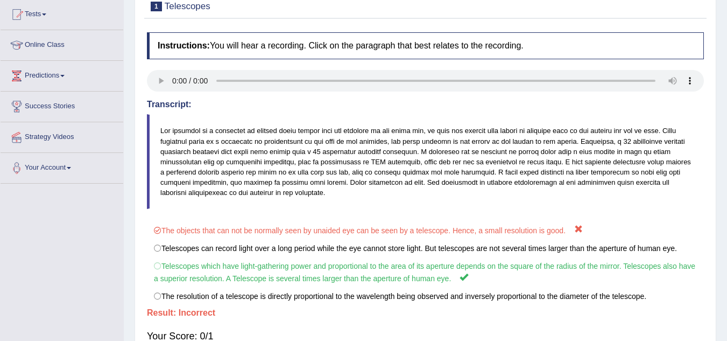
scroll to position [54, 0]
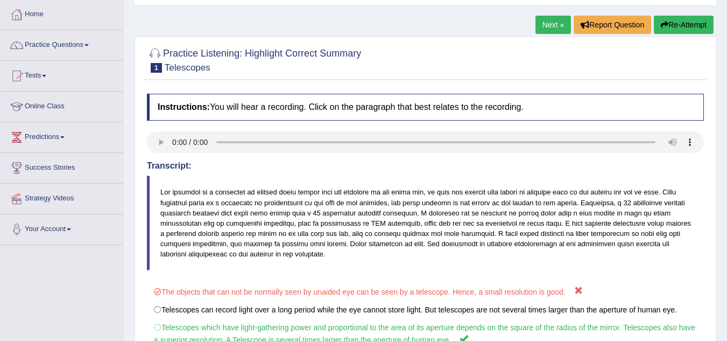
click at [673, 23] on button "Re-Attempt" at bounding box center [684, 25] width 60 height 18
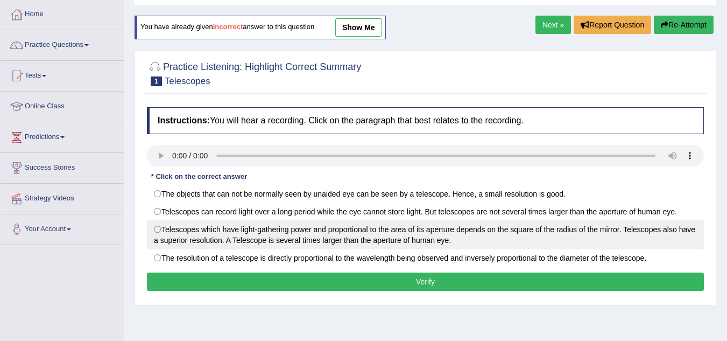
click at [159, 230] on label "Telescopes which have light-gathering power and proportional to the area of its…" at bounding box center [425, 234] width 557 height 29
radio input "true"
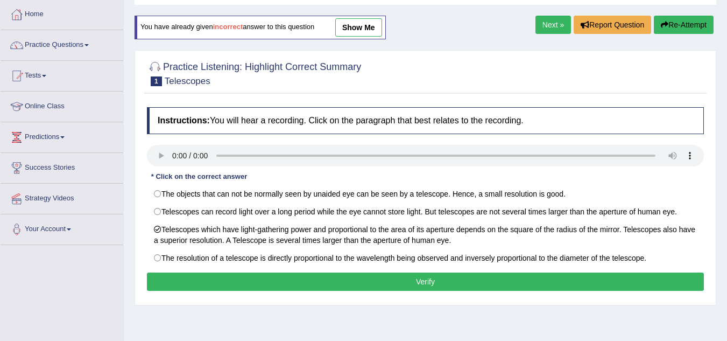
click at [272, 280] on button "Verify" at bounding box center [425, 281] width 557 height 18
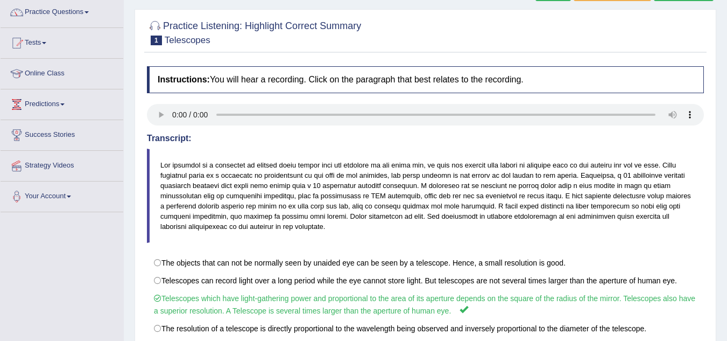
scroll to position [9, 0]
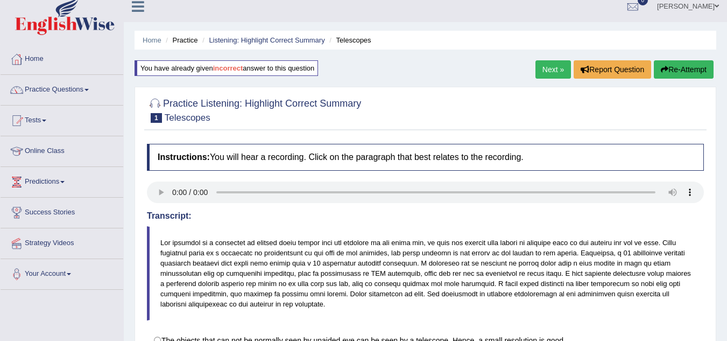
click at [544, 70] on link "Next »" at bounding box center [554, 69] width 36 height 18
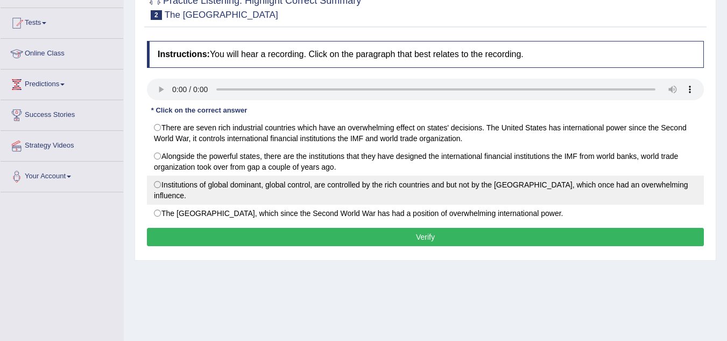
scroll to position [108, 0]
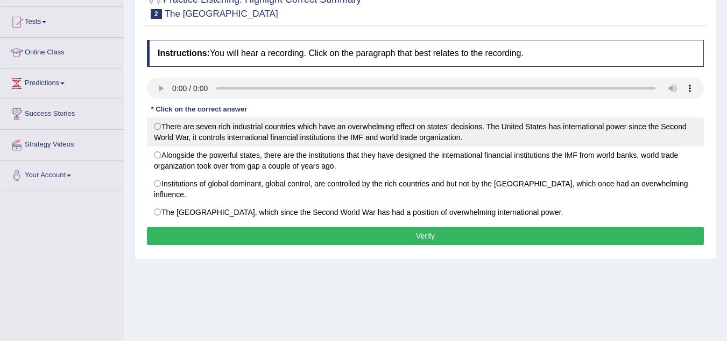
click at [160, 127] on label "There are seven rich industrial countries which have an overwhelming effect on …" at bounding box center [425, 131] width 557 height 29
radio input "true"
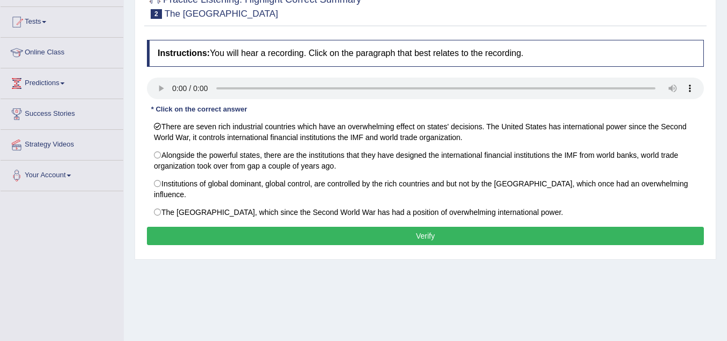
click at [300, 227] on button "Verify" at bounding box center [425, 236] width 557 height 18
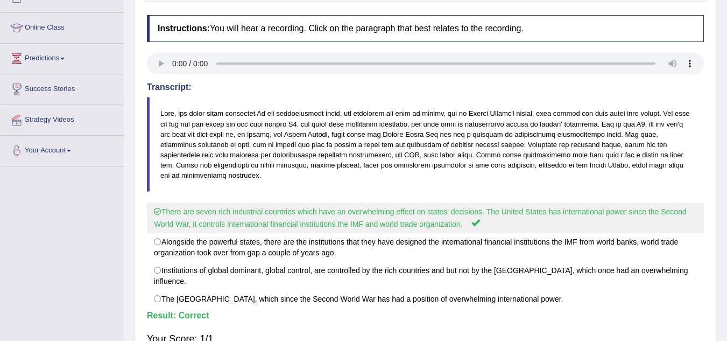
scroll to position [63, 0]
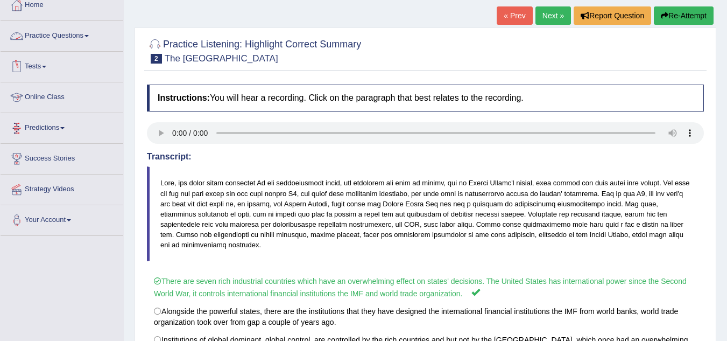
click at [86, 37] on link "Practice Questions" at bounding box center [62, 34] width 123 height 27
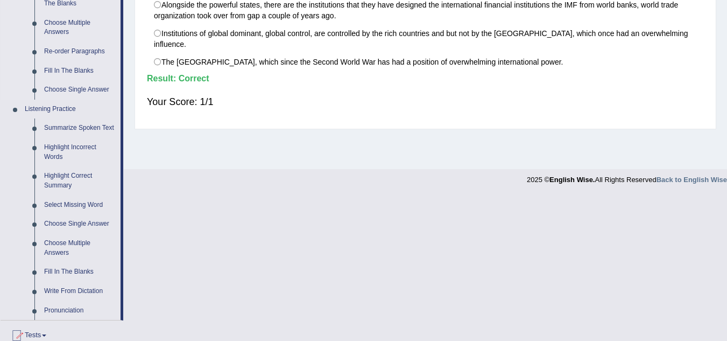
scroll to position [386, 0]
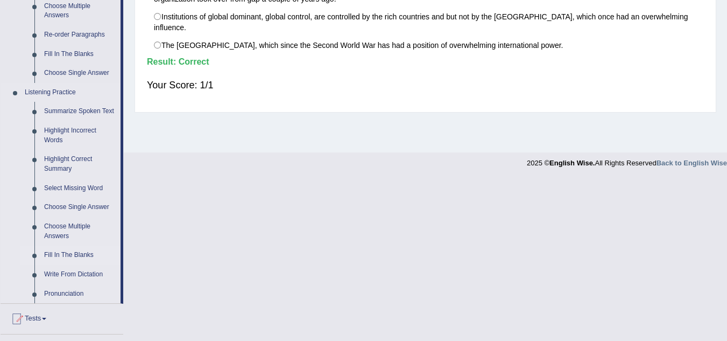
click at [75, 254] on link "Fill In The Blanks" at bounding box center [79, 254] width 81 height 19
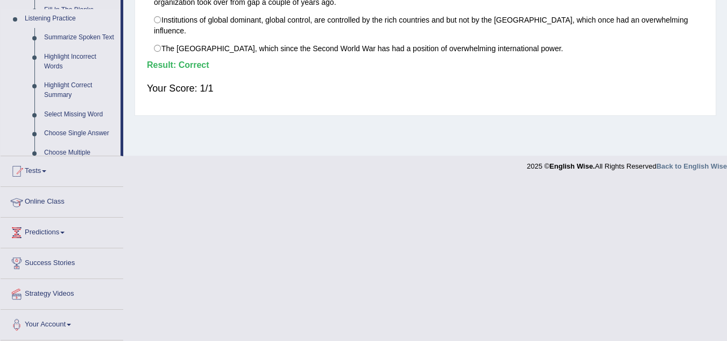
scroll to position [224, 0]
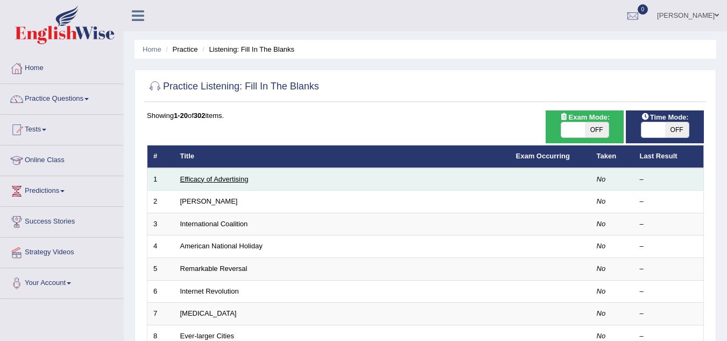
click at [232, 181] on link "Efficacy of Advertising" at bounding box center [214, 179] width 68 height 8
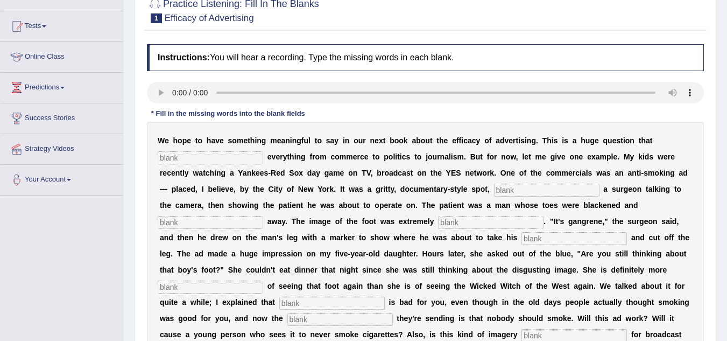
scroll to position [108, 0]
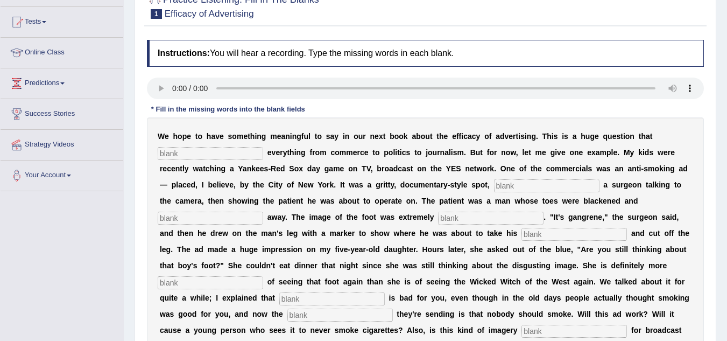
click at [183, 152] on input "text" at bounding box center [211, 153] width 106 height 13
click at [219, 152] on input "text" at bounding box center [211, 153] width 106 height 13
type input "that"
click at [523, 189] on input "text" at bounding box center [547, 185] width 106 height 13
click at [550, 185] on input "feturingg" at bounding box center [547, 185] width 106 height 13
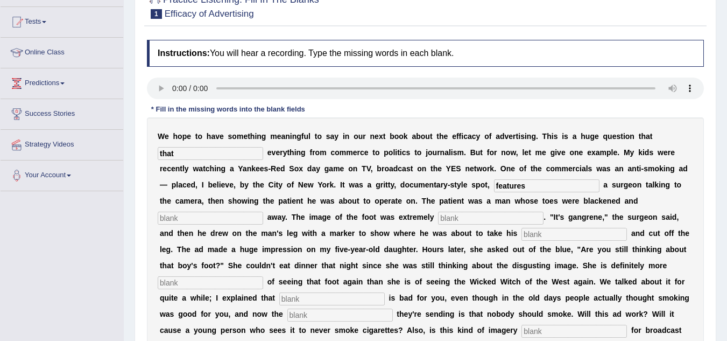
type input "features"
click at [172, 218] on input "text" at bounding box center [211, 218] width 106 height 13
type input "riding away"
click at [476, 221] on input "text" at bounding box center [491, 218] width 106 height 13
type input "disgusting"
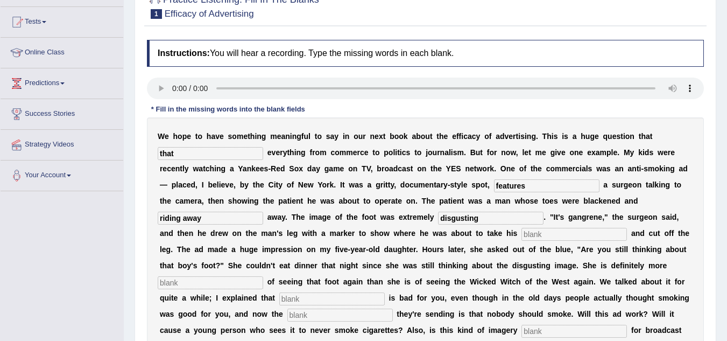
click at [540, 234] on input "text" at bounding box center [575, 234] width 106 height 13
type input "hackes"
click at [186, 282] on input "text" at bounding box center [211, 282] width 106 height 13
type input "scared"
click at [304, 299] on input "text" at bounding box center [332, 298] width 106 height 13
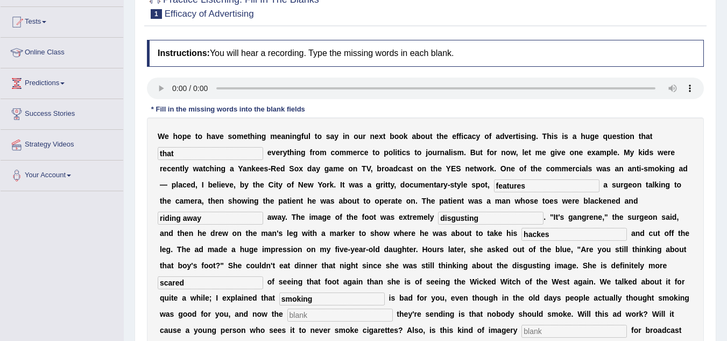
type input "smoking"
click at [301, 319] on input "text" at bounding box center [340, 314] width 106 height 13
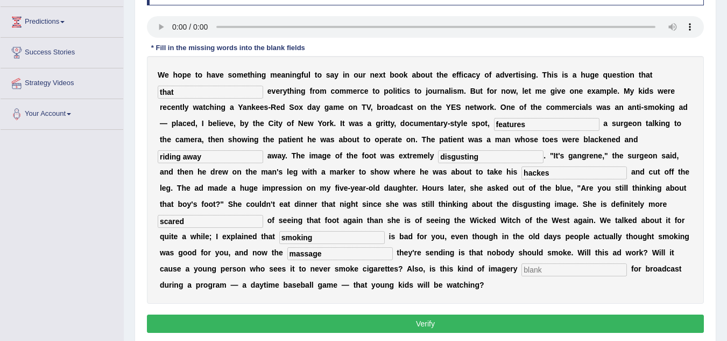
scroll to position [215, 0]
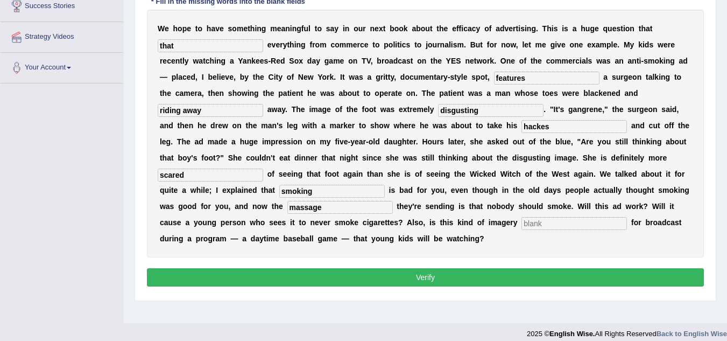
click at [300, 207] on input "massage" at bounding box center [340, 207] width 106 height 13
type input "message"
click at [561, 223] on input "text" at bounding box center [575, 223] width 106 height 13
click at [532, 226] on input "aproriate" at bounding box center [575, 223] width 106 height 13
click at [540, 223] on input "aproriate" at bounding box center [575, 223] width 106 height 13
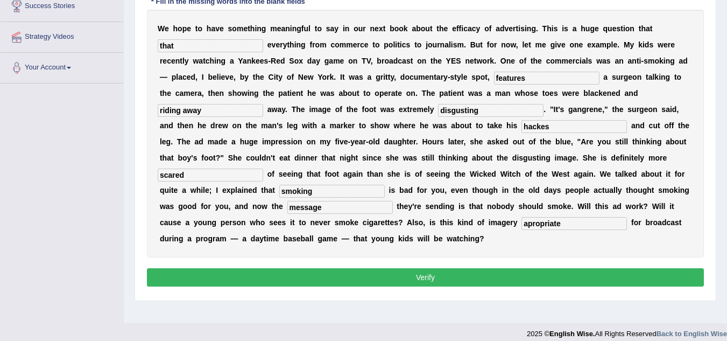
type input "apropriate"
click at [453, 274] on button "Verify" at bounding box center [425, 277] width 557 height 18
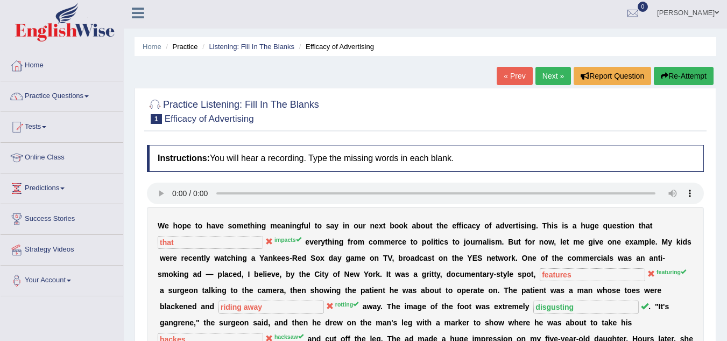
scroll to position [0, 0]
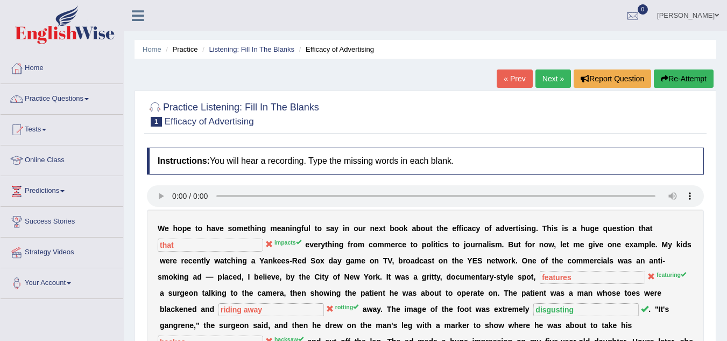
click at [553, 78] on link "Next »" at bounding box center [554, 78] width 36 height 18
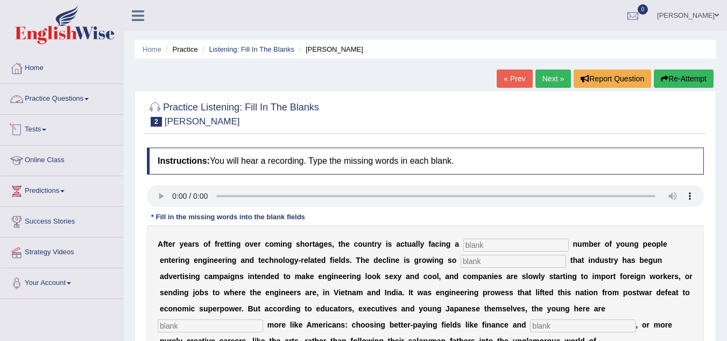
click at [85, 97] on link "Practice Questions" at bounding box center [62, 97] width 123 height 27
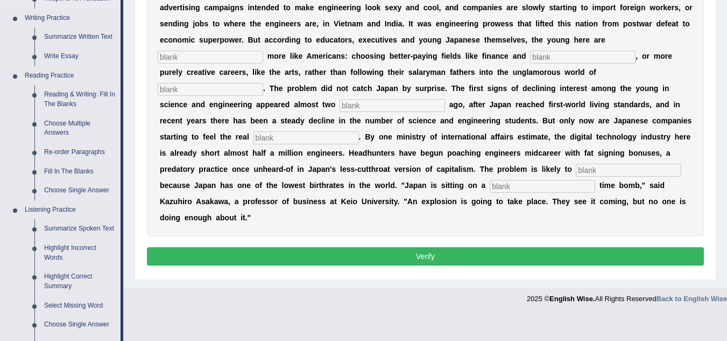
scroll to position [269, 0]
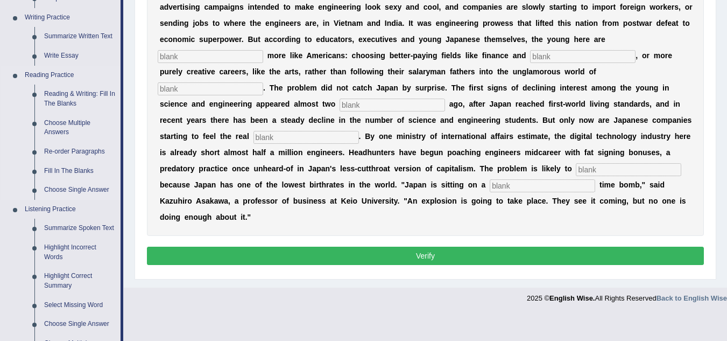
click at [93, 187] on link "Choose Single Answer" at bounding box center [79, 189] width 81 height 19
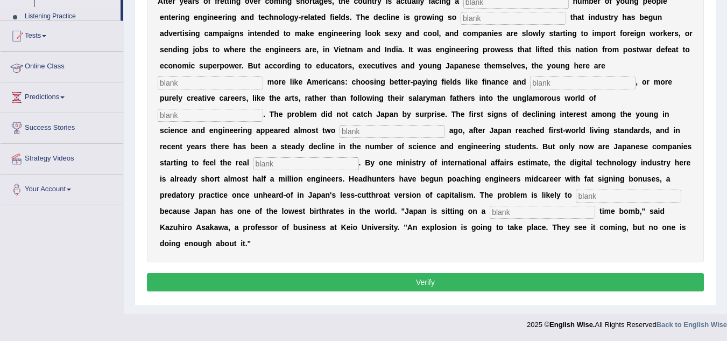
scroll to position [189, 0]
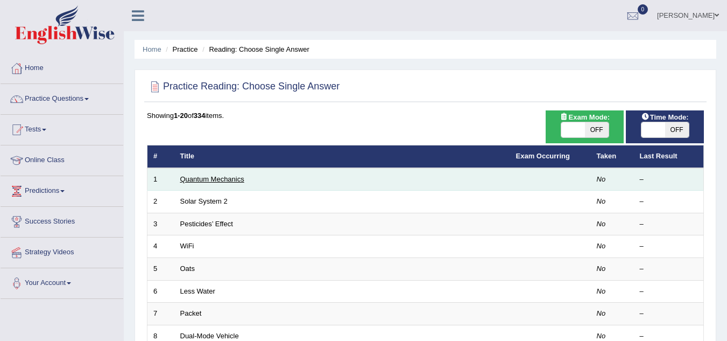
click at [233, 179] on link "Quantum Mechanics" at bounding box center [212, 179] width 64 height 8
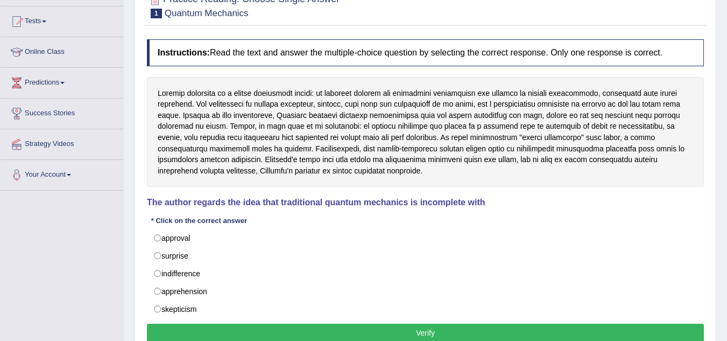
scroll to position [161, 0]
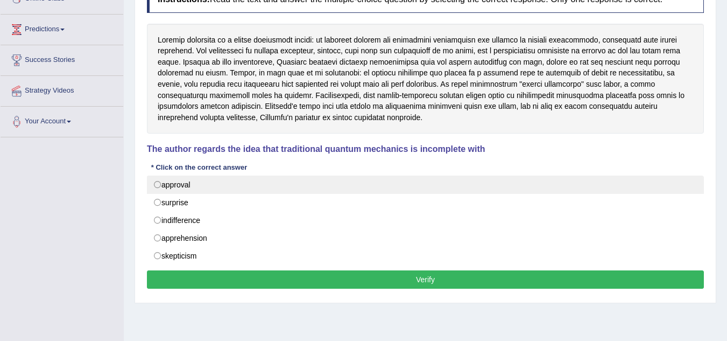
click at [156, 183] on label "approval" at bounding box center [425, 184] width 557 height 18
radio input "true"
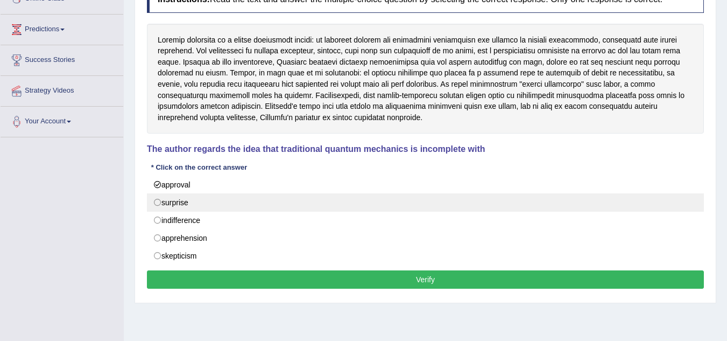
click at [157, 202] on label "surprise" at bounding box center [425, 202] width 557 height 18
radio input "true"
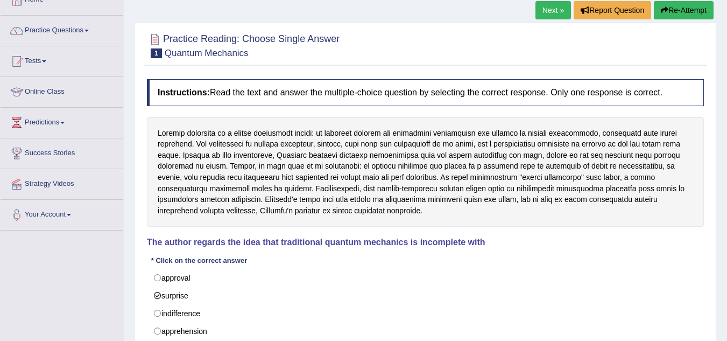
scroll to position [54, 0]
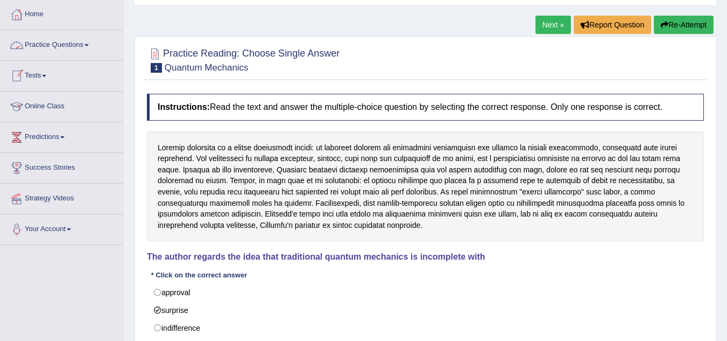
click at [82, 40] on link "Practice Questions" at bounding box center [62, 43] width 123 height 27
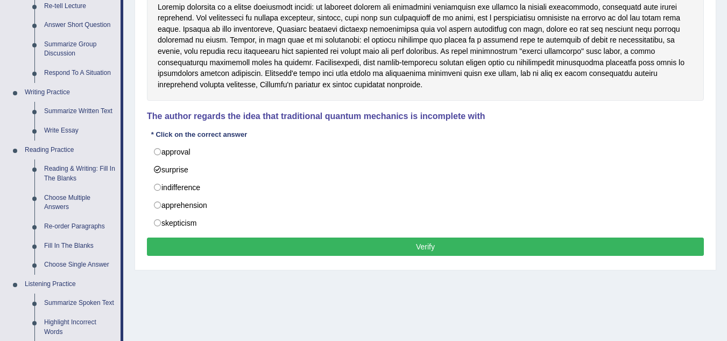
scroll to position [215, 0]
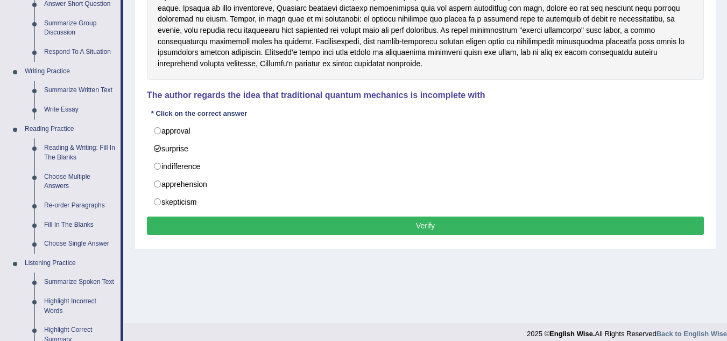
drag, startPoint x: 149, startPoint y: 94, endPoint x: 257, endPoint y: 102, distance: 108.5
click at [257, 102] on div "Instructions: Read the text and answer the multiple-choice question by selectin…" at bounding box center [425, 85] width 563 height 316
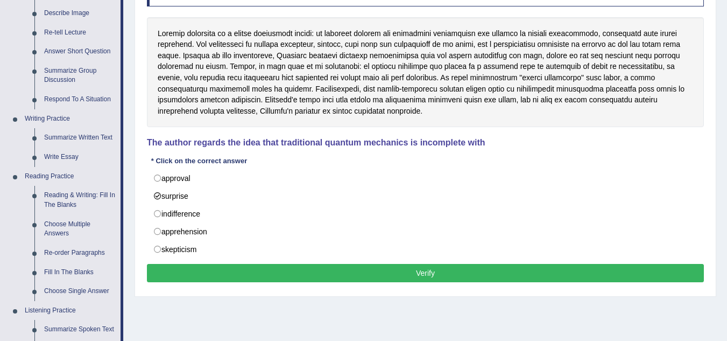
scroll to position [323, 0]
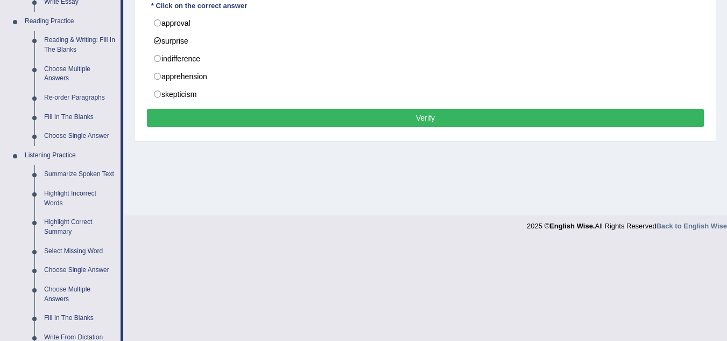
click at [361, 123] on button "Verify" at bounding box center [425, 118] width 557 height 18
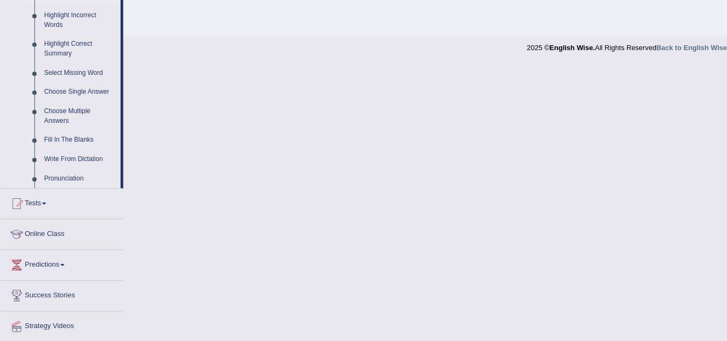
scroll to position [533, 0]
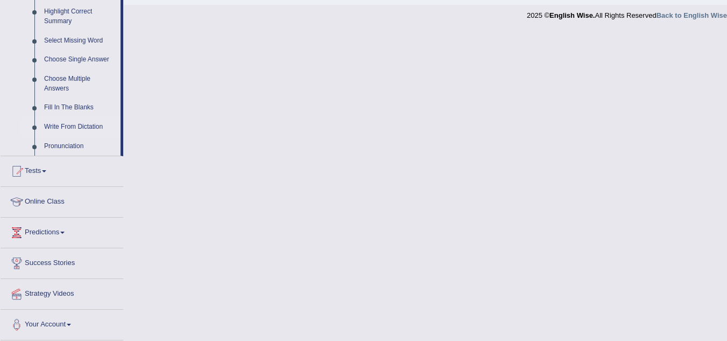
click at [86, 124] on link "Write From Dictation" at bounding box center [79, 126] width 81 height 19
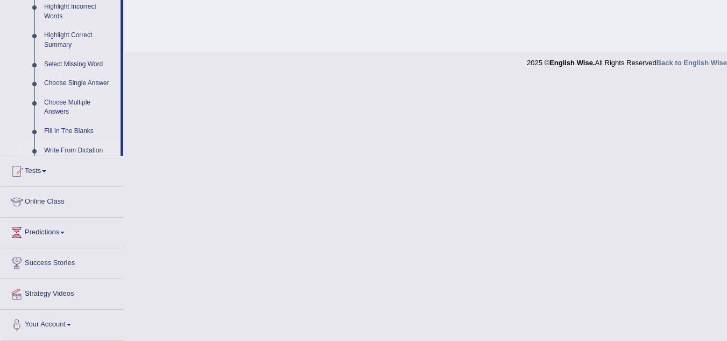
scroll to position [224, 0]
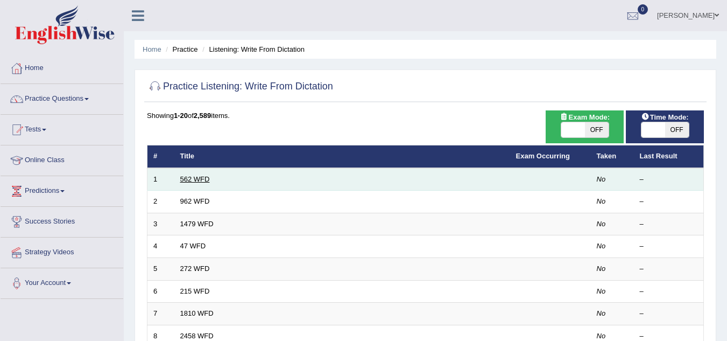
click at [197, 175] on link "562 WFD" at bounding box center [195, 179] width 30 height 8
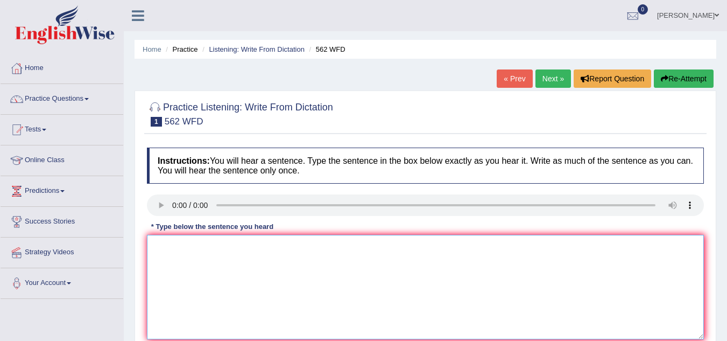
click at [178, 256] on textarea at bounding box center [425, 287] width 557 height 104
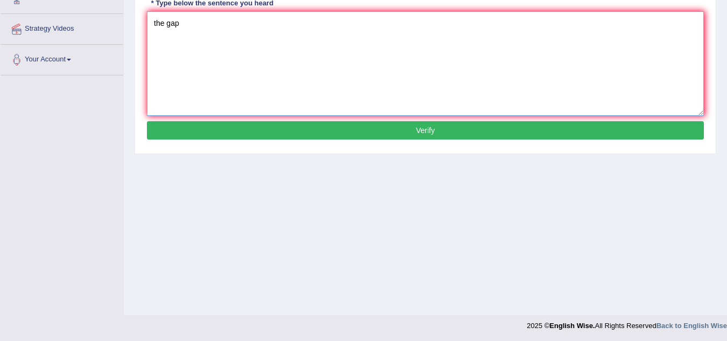
scroll to position [224, 0]
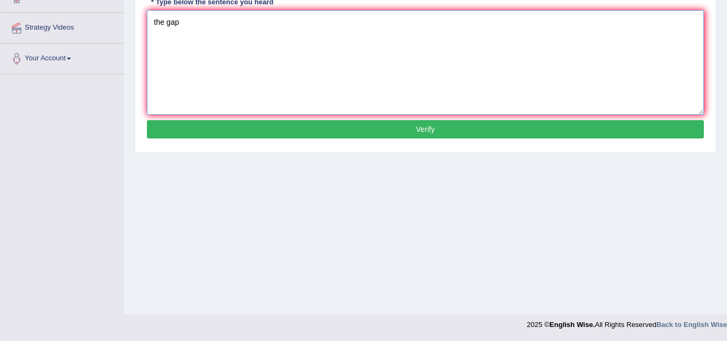
type textarea "the gap"
click at [357, 128] on button "Verify" at bounding box center [425, 129] width 557 height 18
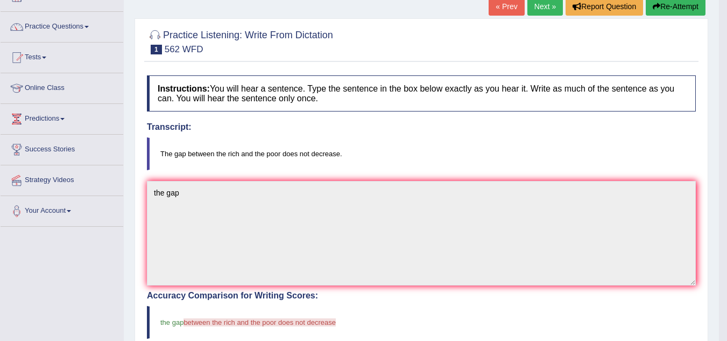
scroll to position [54, 0]
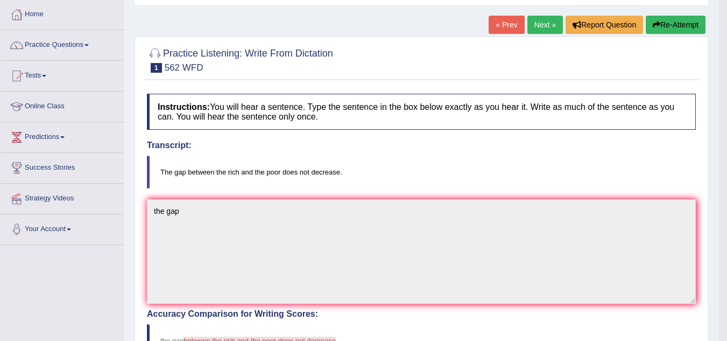
click at [685, 30] on button "Re-Attempt" at bounding box center [676, 25] width 60 height 18
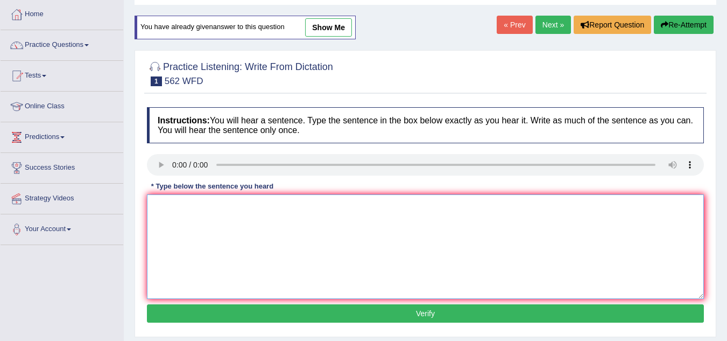
click at [152, 212] on textarea at bounding box center [425, 246] width 557 height 104
click at [234, 213] on textarea "The gap between" at bounding box center [425, 246] width 557 height 104
type textarea "The gap between rich and poor is not decrease."
click at [355, 312] on button "Verify" at bounding box center [425, 313] width 557 height 18
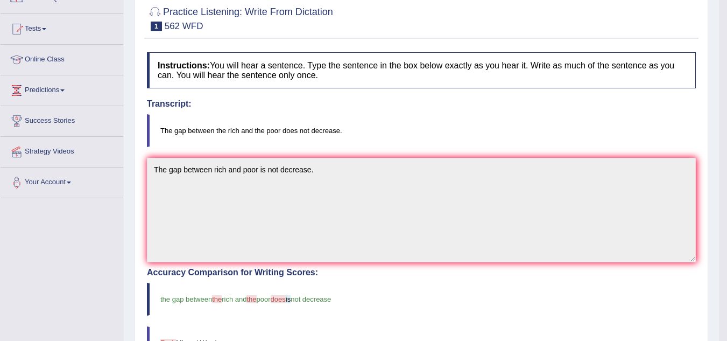
scroll to position [39, 0]
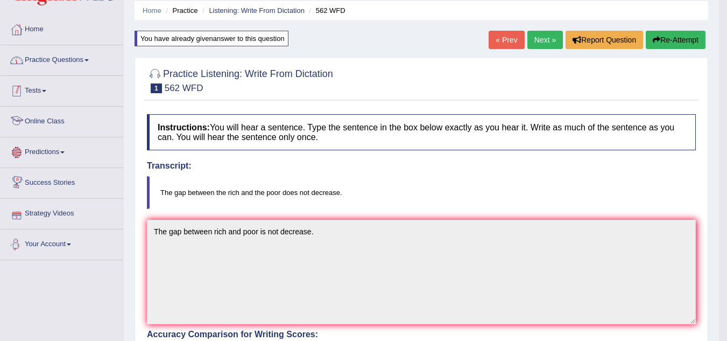
click at [75, 60] on link "Practice Questions" at bounding box center [62, 58] width 123 height 27
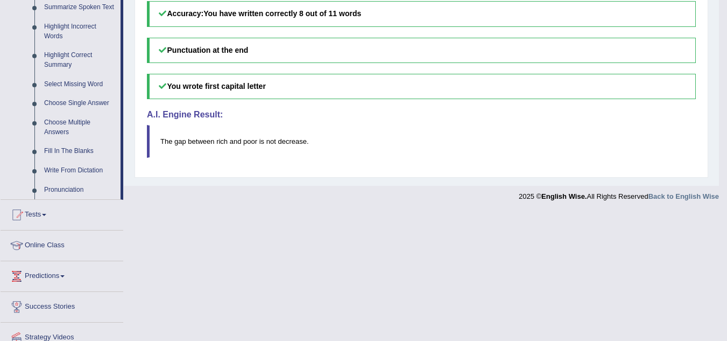
scroll to position [533, 0]
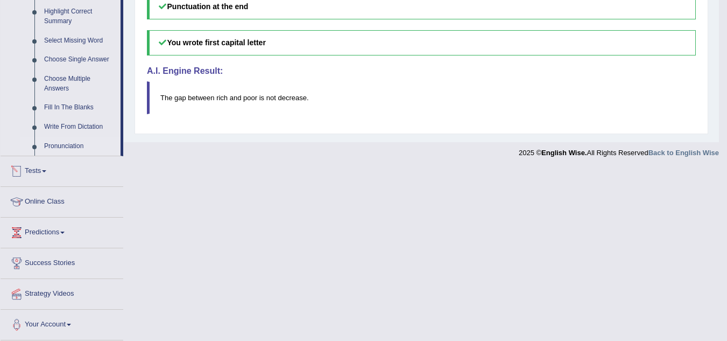
click at [69, 144] on link "Pronunciation" at bounding box center [79, 146] width 81 height 19
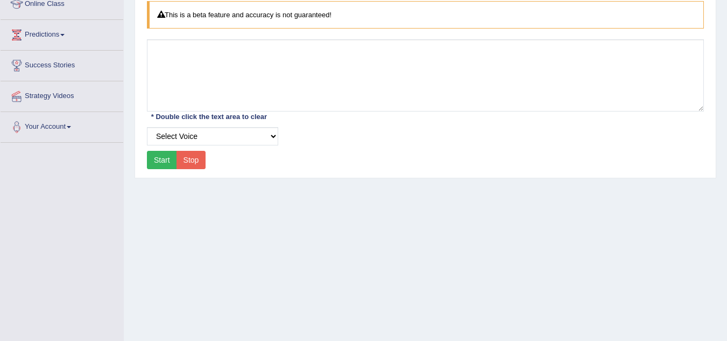
scroll to position [161, 0]
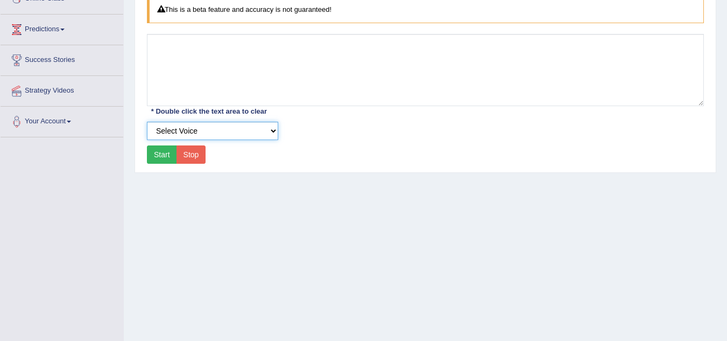
click at [270, 131] on select "Select Voice UK English [DEMOGRAPHIC_DATA] UK English [DEMOGRAPHIC_DATA]" at bounding box center [212, 131] width 131 height 18
select select "2"
click at [147, 122] on select "Select Voice UK English [DEMOGRAPHIC_DATA] UK English [DEMOGRAPHIC_DATA]" at bounding box center [212, 131] width 131 height 18
click at [165, 154] on button "Start" at bounding box center [162, 154] width 30 height 18
click at [194, 155] on button "Stop" at bounding box center [192, 154] width 30 height 18
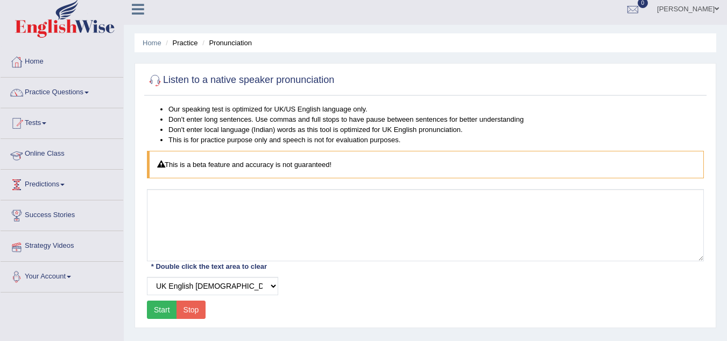
scroll to position [0, 0]
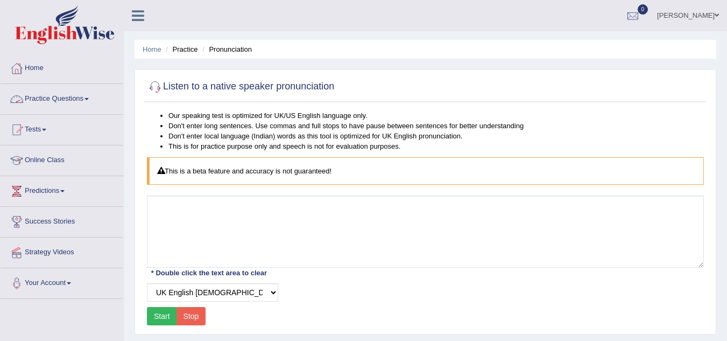
click at [89, 99] on span at bounding box center [87, 99] width 4 height 2
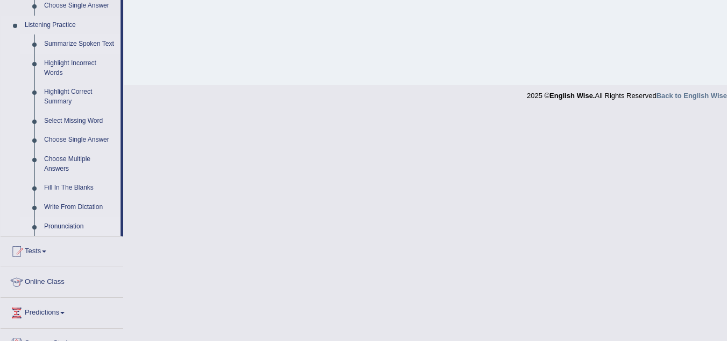
scroll to position [533, 0]
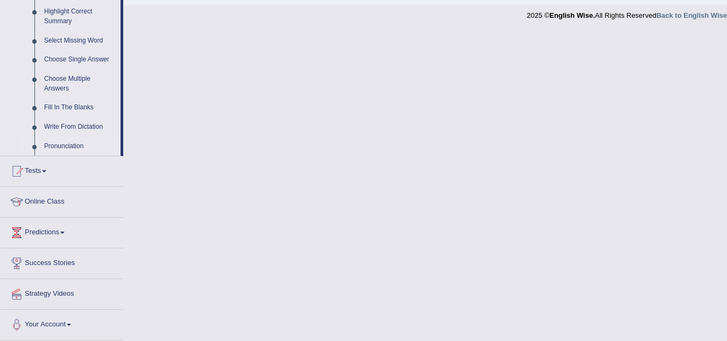
click at [70, 145] on link "Pronunciation" at bounding box center [79, 146] width 81 height 19
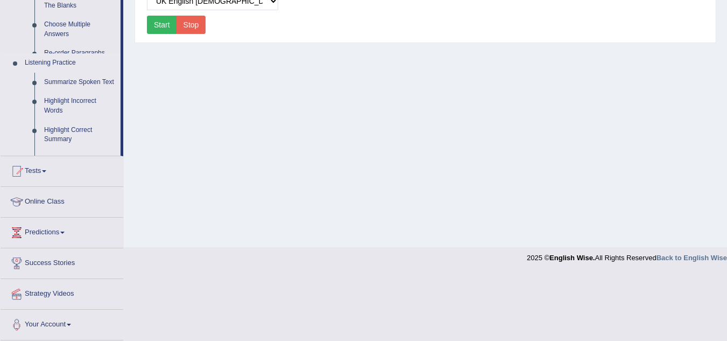
scroll to position [224, 0]
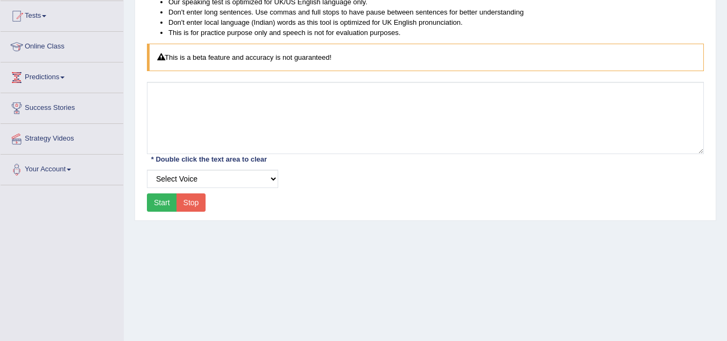
scroll to position [161, 0]
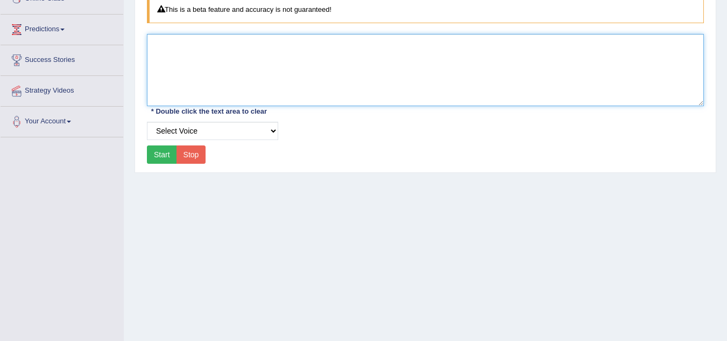
click at [181, 54] on textarea at bounding box center [425, 70] width 557 height 72
type textarea "hello"
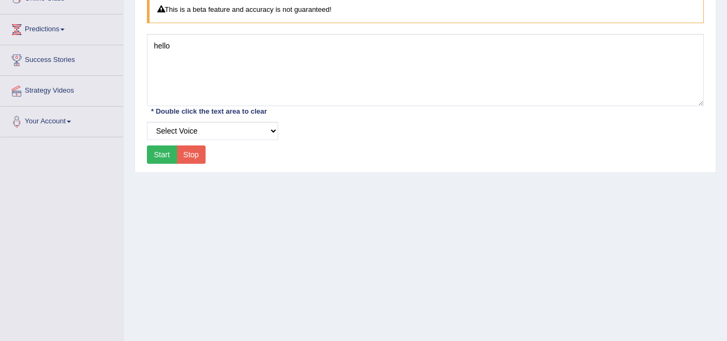
click at [161, 152] on button "Start" at bounding box center [162, 154] width 30 height 18
click at [202, 131] on select "Select Voice UK English [DEMOGRAPHIC_DATA] UK English [DEMOGRAPHIC_DATA]" at bounding box center [212, 131] width 131 height 18
click at [147, 122] on select "Select Voice UK English [DEMOGRAPHIC_DATA] UK English [DEMOGRAPHIC_DATA]" at bounding box center [212, 131] width 131 height 18
click at [163, 147] on button "Start" at bounding box center [162, 154] width 30 height 18
click at [191, 132] on select "Select Voice UK English [DEMOGRAPHIC_DATA] UK English [DEMOGRAPHIC_DATA]" at bounding box center [212, 131] width 131 height 18
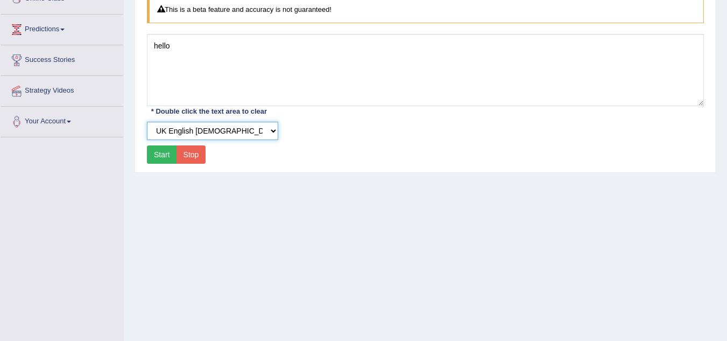
click at [147, 122] on select "Select Voice UK English [DEMOGRAPHIC_DATA] UK English [DEMOGRAPHIC_DATA]" at bounding box center [212, 131] width 131 height 18
click at [165, 152] on button "Start" at bounding box center [162, 154] width 30 height 18
click at [166, 151] on button "Start" at bounding box center [162, 154] width 30 height 18
click at [194, 131] on select "Select Voice UK English [DEMOGRAPHIC_DATA] UK English [DEMOGRAPHIC_DATA]" at bounding box center [212, 131] width 131 height 18
click at [147, 122] on select "Select Voice UK English [DEMOGRAPHIC_DATA] UK English [DEMOGRAPHIC_DATA]" at bounding box center [212, 131] width 131 height 18
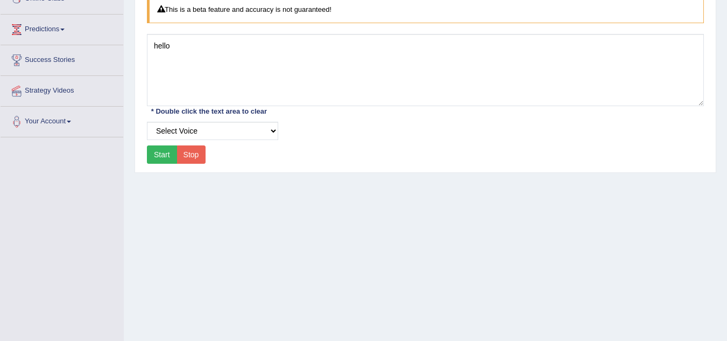
click at [161, 150] on button "Start" at bounding box center [162, 154] width 30 height 18
click at [239, 129] on select "Select Voice UK English [DEMOGRAPHIC_DATA] UK English [DEMOGRAPHIC_DATA]" at bounding box center [212, 131] width 131 height 18
select select "8"
click at [147, 122] on select "Select Voice UK English [DEMOGRAPHIC_DATA] UK English [DEMOGRAPHIC_DATA]" at bounding box center [212, 131] width 131 height 18
click at [161, 153] on button "Start" at bounding box center [162, 154] width 30 height 18
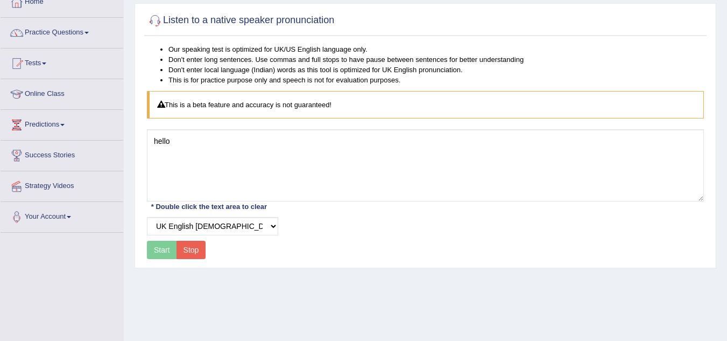
scroll to position [54, 0]
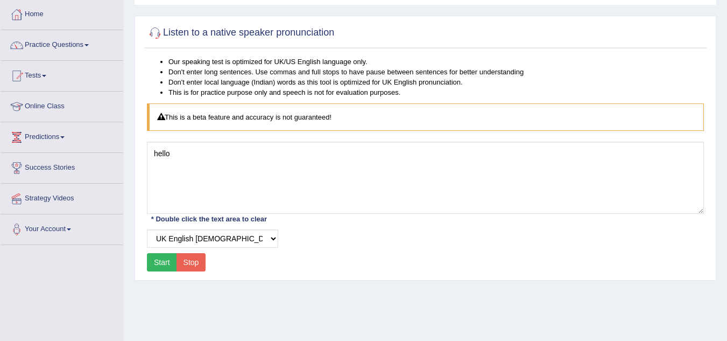
click at [79, 43] on link "Practice Questions" at bounding box center [62, 43] width 123 height 27
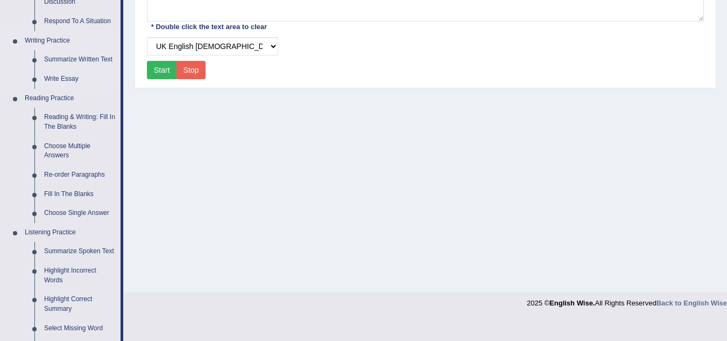
scroll to position [157, 0]
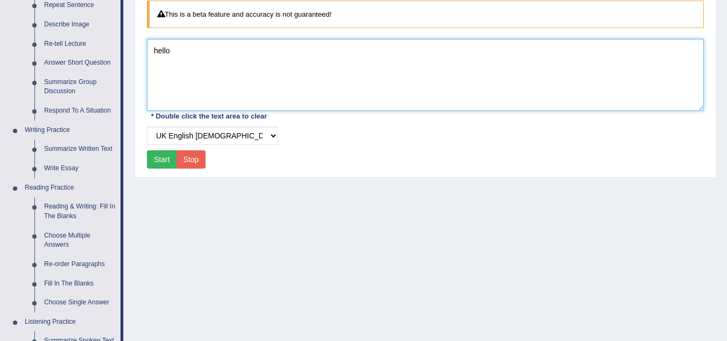
click at [189, 50] on textarea "hello" at bounding box center [425, 75] width 557 height 72
type textarea "Hello, this is [PERSON_NAME] is speaking."
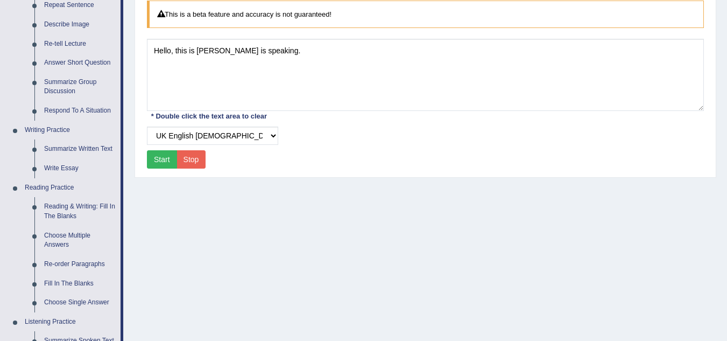
click at [158, 159] on button "Start" at bounding box center [162, 159] width 30 height 18
click at [244, 137] on select "Select Voice UK English [DEMOGRAPHIC_DATA] UK English [DEMOGRAPHIC_DATA]" at bounding box center [212, 136] width 131 height 18
click at [147, 127] on select "Select Voice UK English [DEMOGRAPHIC_DATA] UK English [DEMOGRAPHIC_DATA]" at bounding box center [212, 136] width 131 height 18
click at [153, 160] on button "Start" at bounding box center [162, 159] width 30 height 18
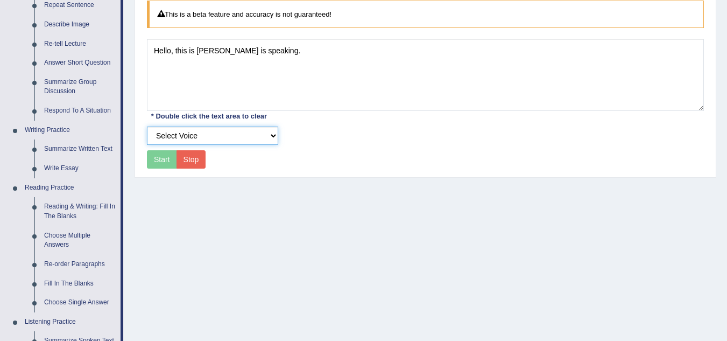
click at [208, 133] on select "Select Voice UK English [DEMOGRAPHIC_DATA] UK English [DEMOGRAPHIC_DATA]" at bounding box center [212, 136] width 131 height 18
click at [147, 127] on select "Select Voice UK English [DEMOGRAPHIC_DATA] UK English [DEMOGRAPHIC_DATA]" at bounding box center [212, 136] width 131 height 18
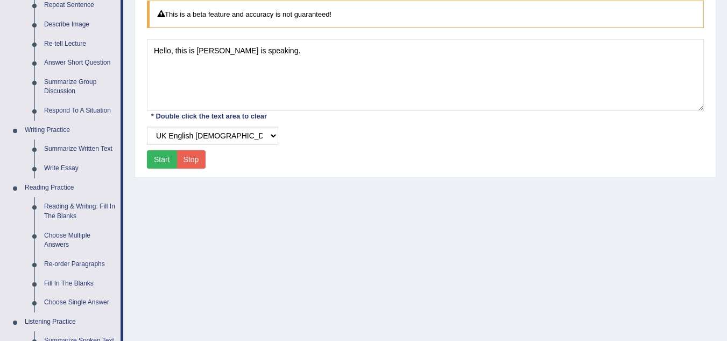
click at [160, 160] on button "Start" at bounding box center [162, 159] width 30 height 18
click at [207, 140] on select "Select Voice UK English [DEMOGRAPHIC_DATA] UK English [DEMOGRAPHIC_DATA]" at bounding box center [212, 136] width 131 height 18
select select "7"
click at [147, 127] on select "Select Voice UK English [DEMOGRAPHIC_DATA] UK English [DEMOGRAPHIC_DATA]" at bounding box center [212, 136] width 131 height 18
click at [163, 161] on button "Start" at bounding box center [162, 159] width 30 height 18
